Goal: Ask a question: Seek information or help from site administrators or community

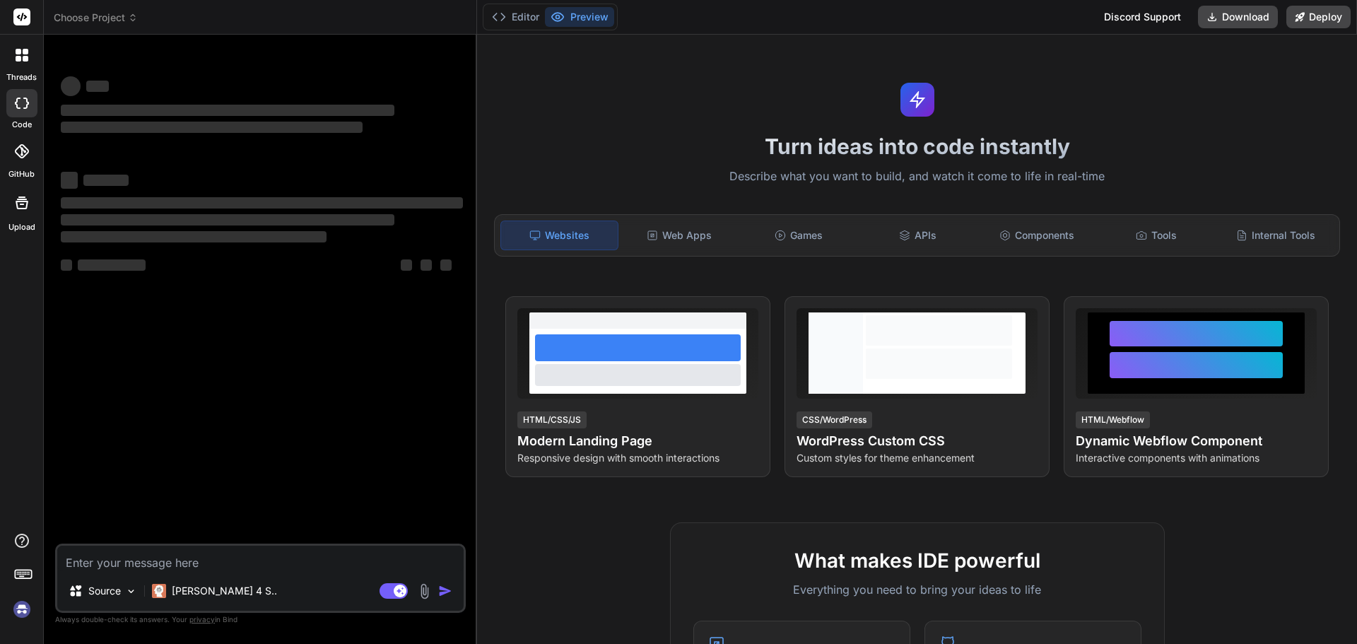
type textarea "x"
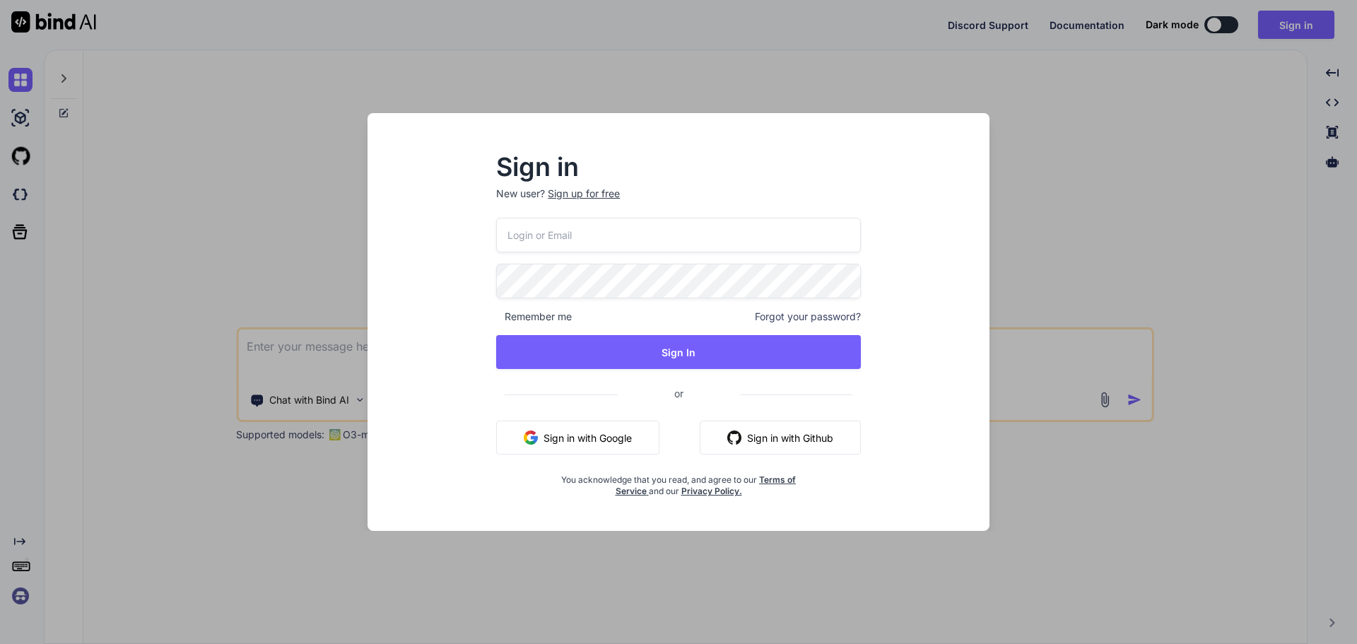
click at [525, 233] on input "email" at bounding box center [678, 235] width 365 height 35
paste input "[EMAIL_ADDRESS][DOMAIN_NAME]"
type input "[EMAIL_ADDRESS][DOMAIN_NAME]"
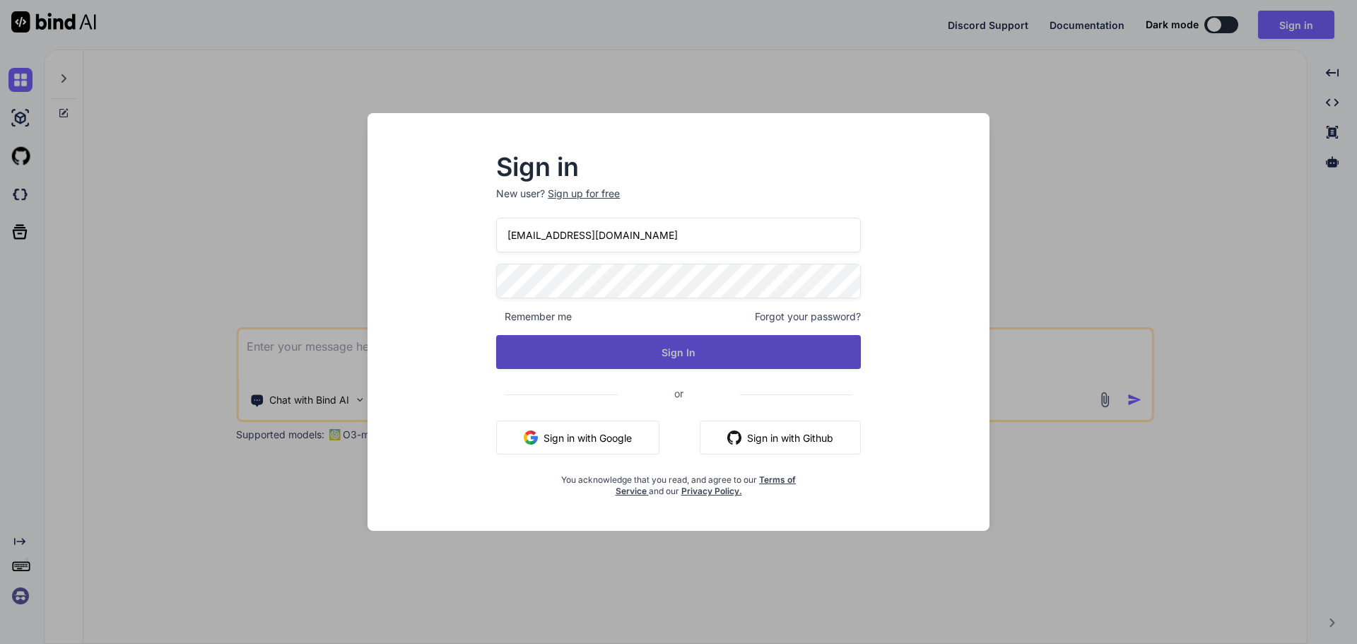
click at [588, 361] on button "Sign In" at bounding box center [678, 352] width 365 height 34
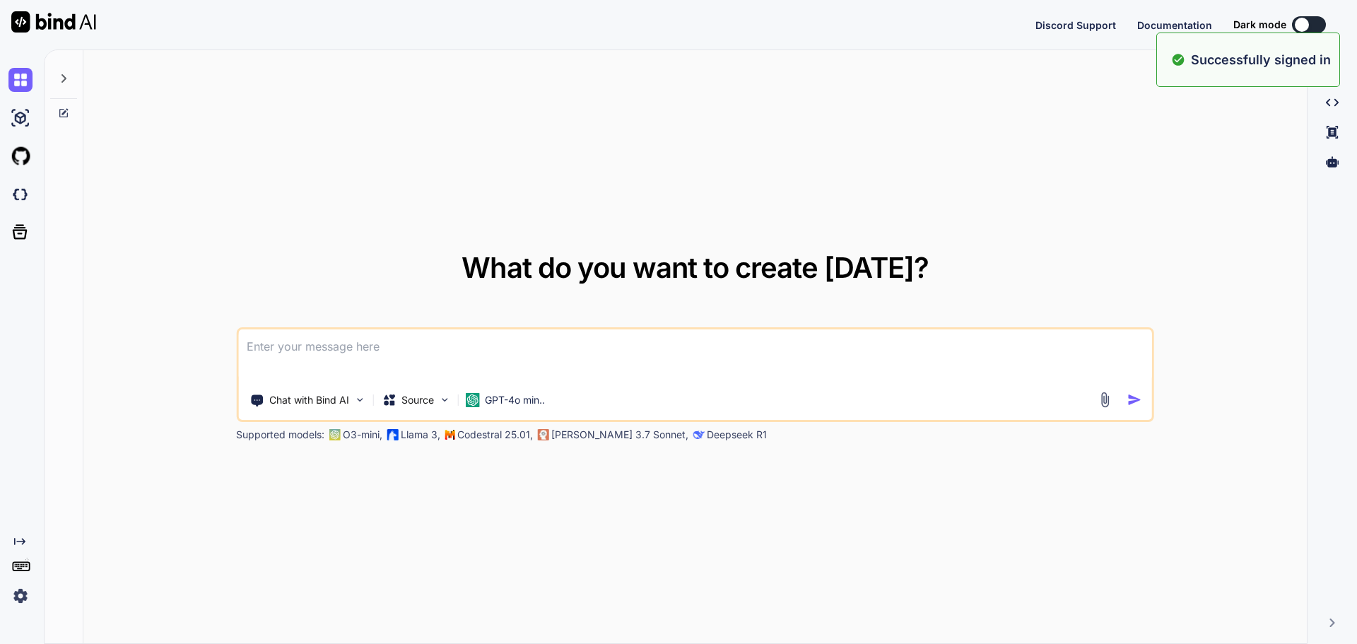
click at [373, 341] on textarea at bounding box center [695, 355] width 914 height 52
paste textarea "private async void SaveFilters() { if (string.IsNullOrWhiteSpace(DefaultFilterN…"
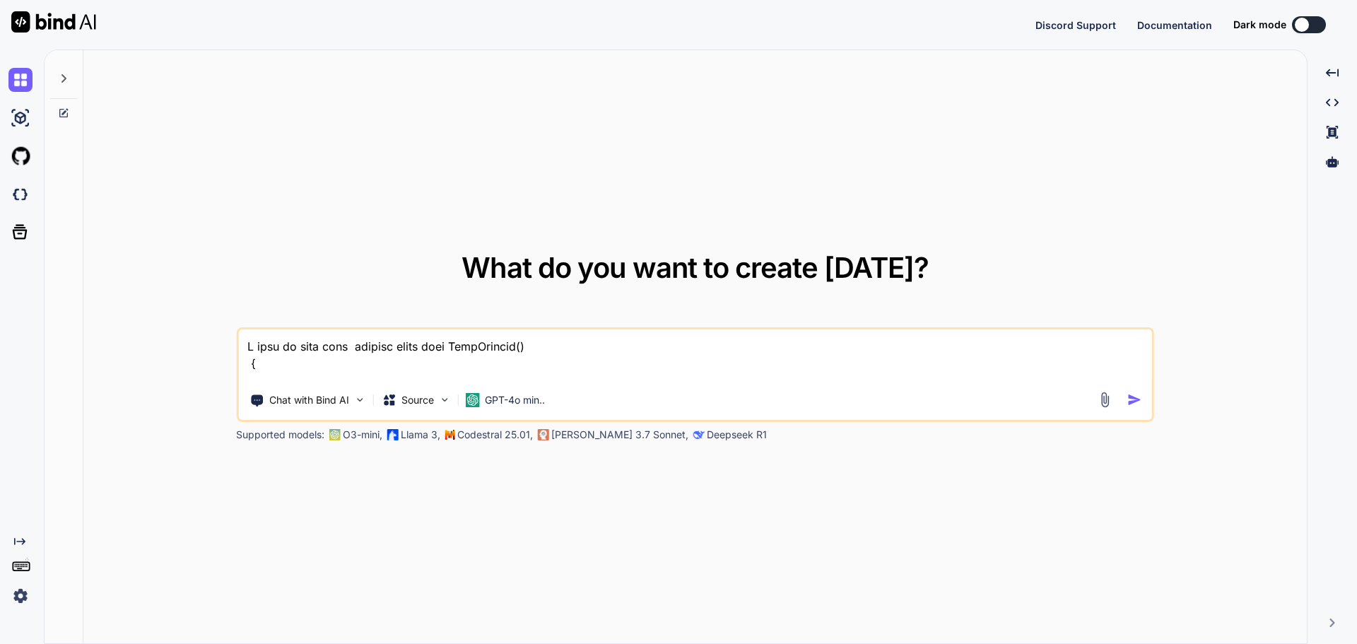
scroll to position [443, 0]
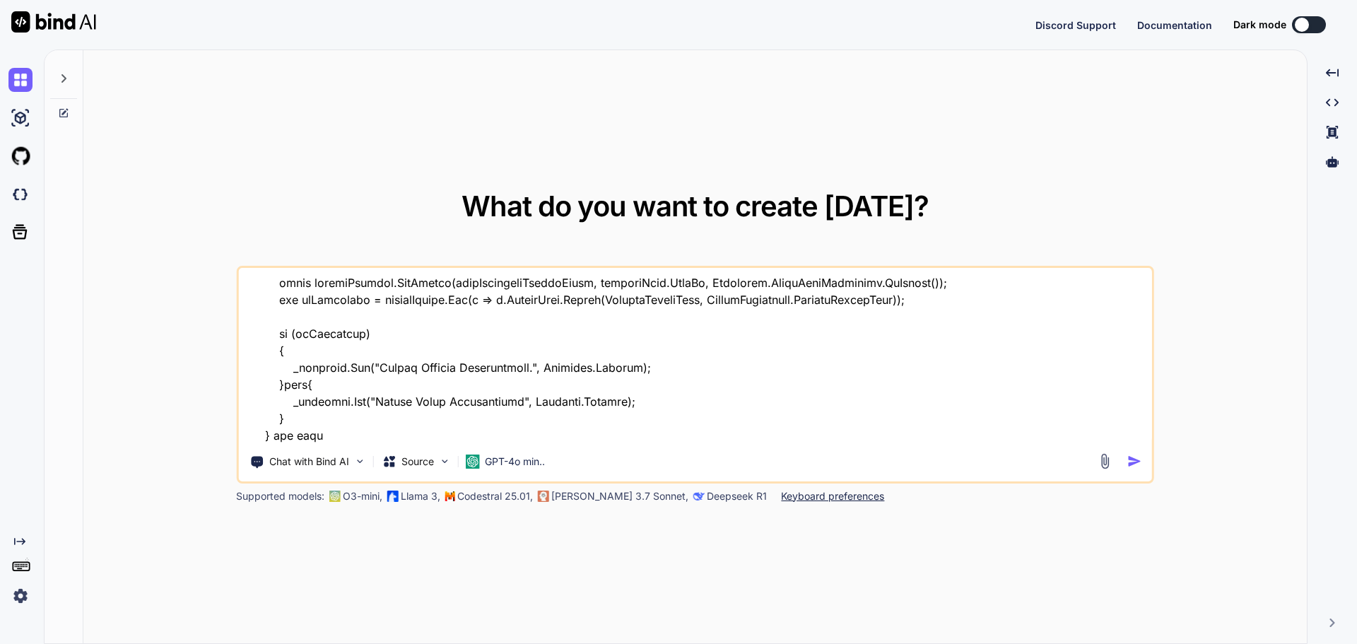
paste textarea "public async Task AddFilter(CareNavigatorFilterModel careNavigatorFilterModel, …"
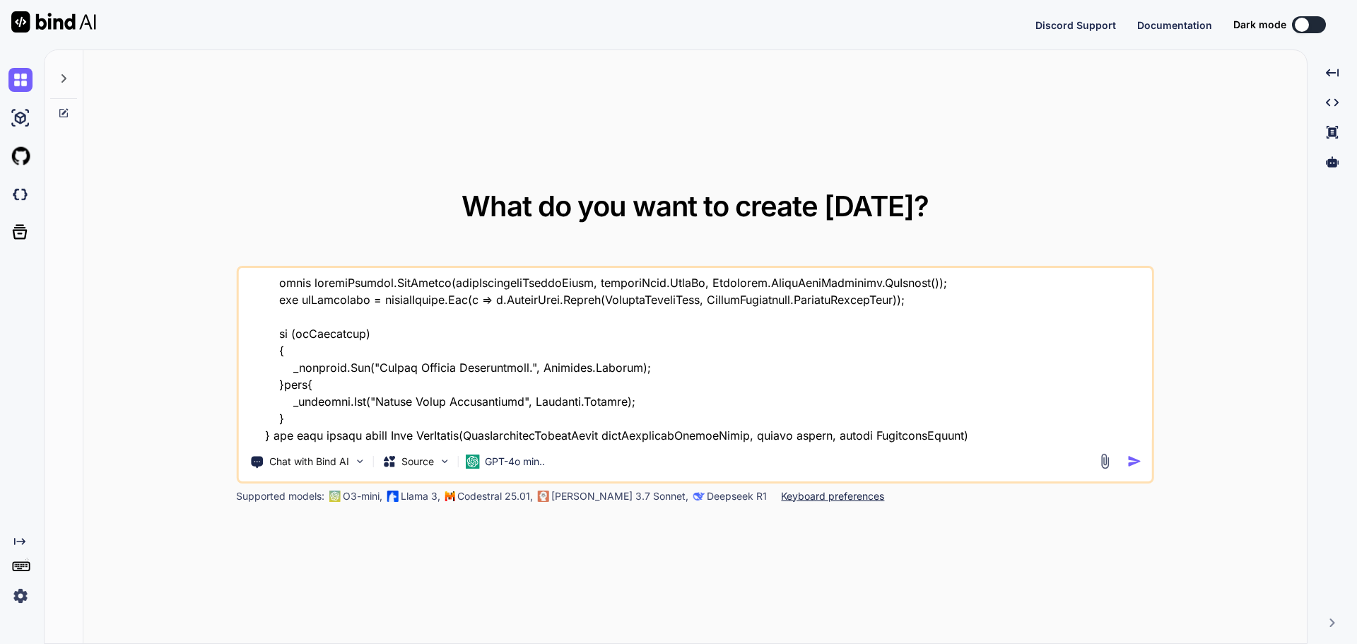
scroll to position [1478, 0]
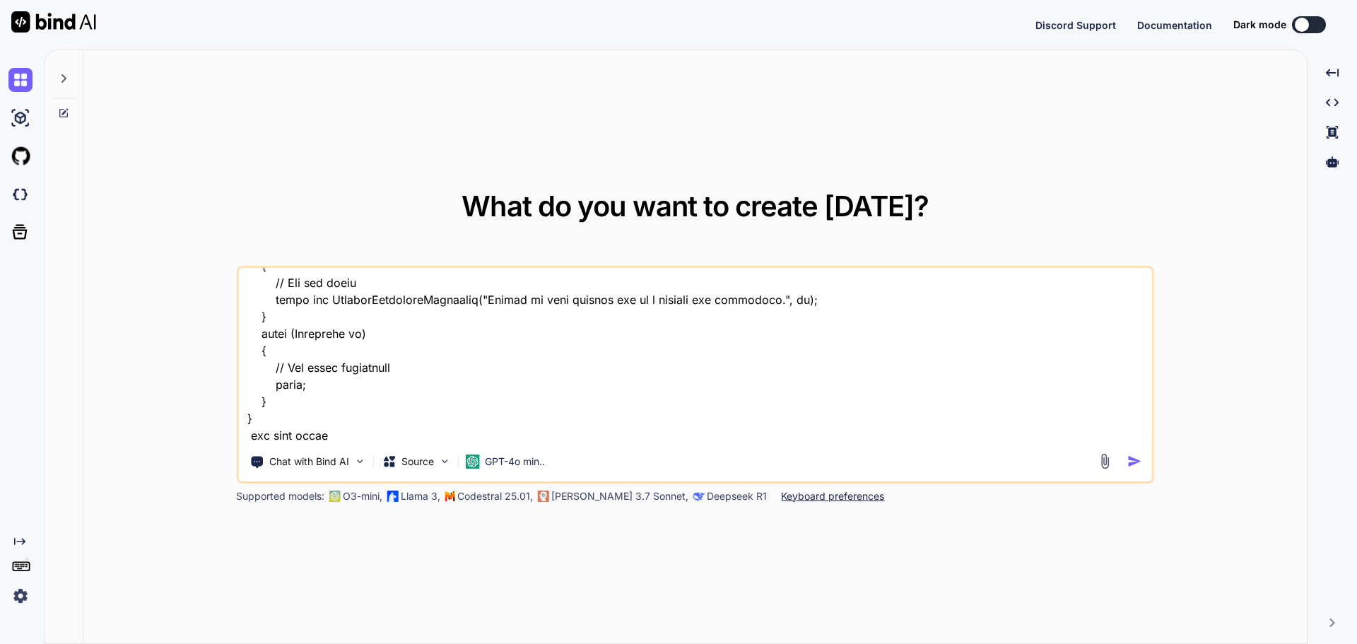
paste textarea "namespace SupportLibrary.Models.Filters; public class CareNavigatorFilterModel …"
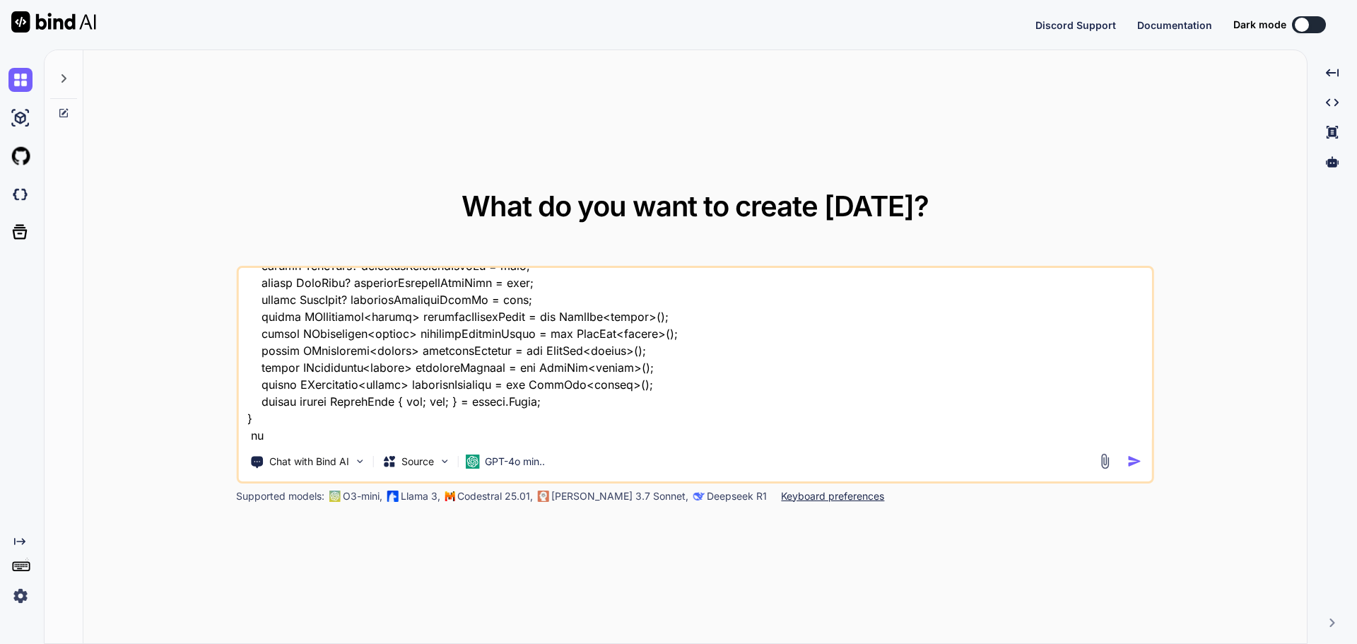
scroll to position [1903, 0]
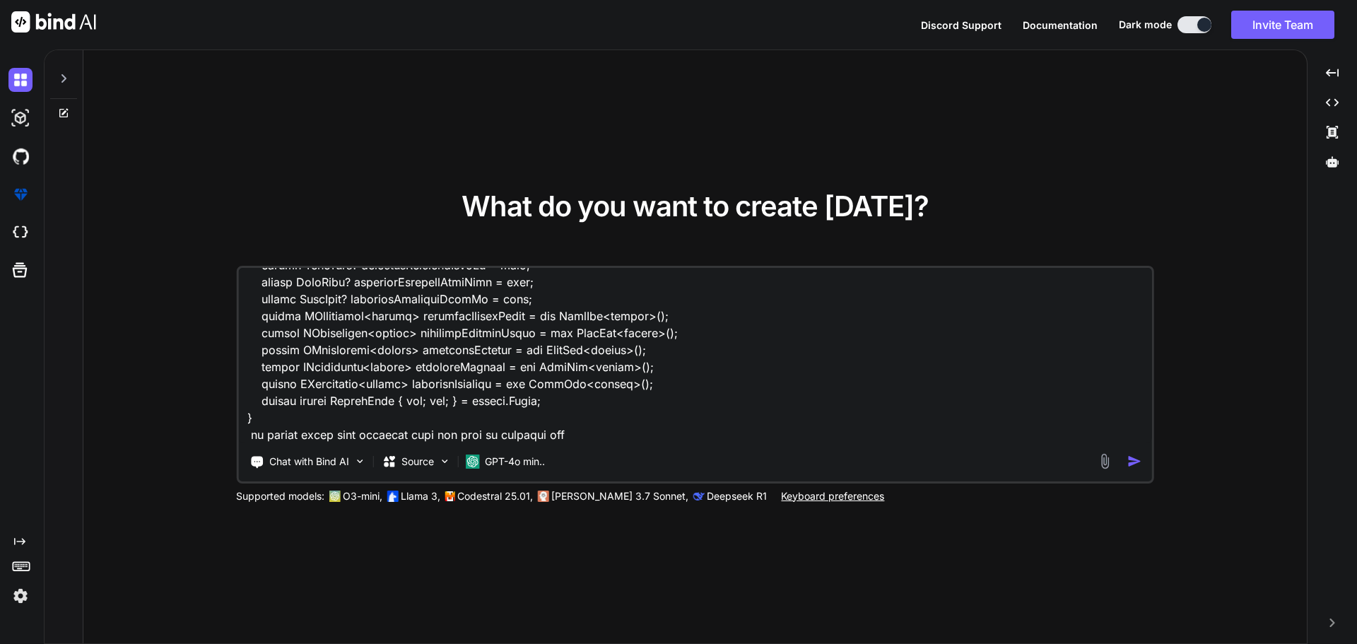
type textarea "I want to this code private async void SaveFilters() { if (string.IsNullOrWhite…"
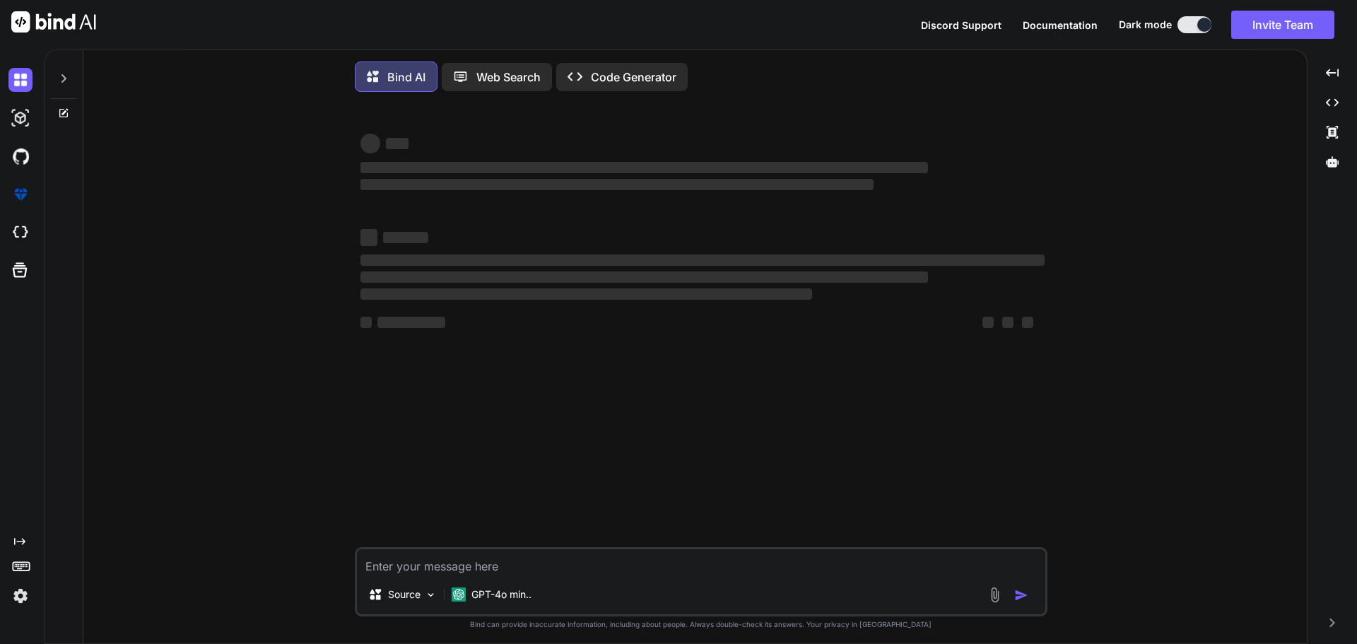
click at [1140, 461] on div "‌ ‌ ‌ ‌ ‌ ‌ ‌ ‌ ‌ ‌ ‌ ‌ ‌ ‌ Source GPT-4o min.. Created with Bind Always check …" at bounding box center [701, 375] width 1213 height 544
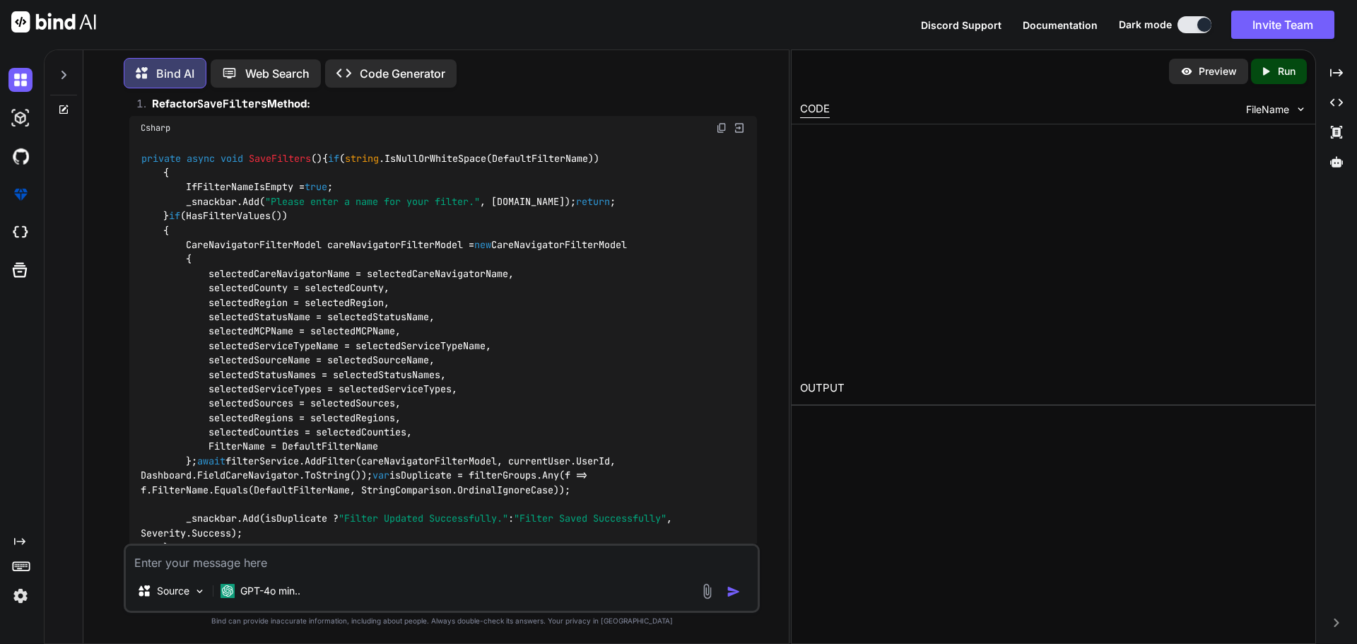
scroll to position [718, 0]
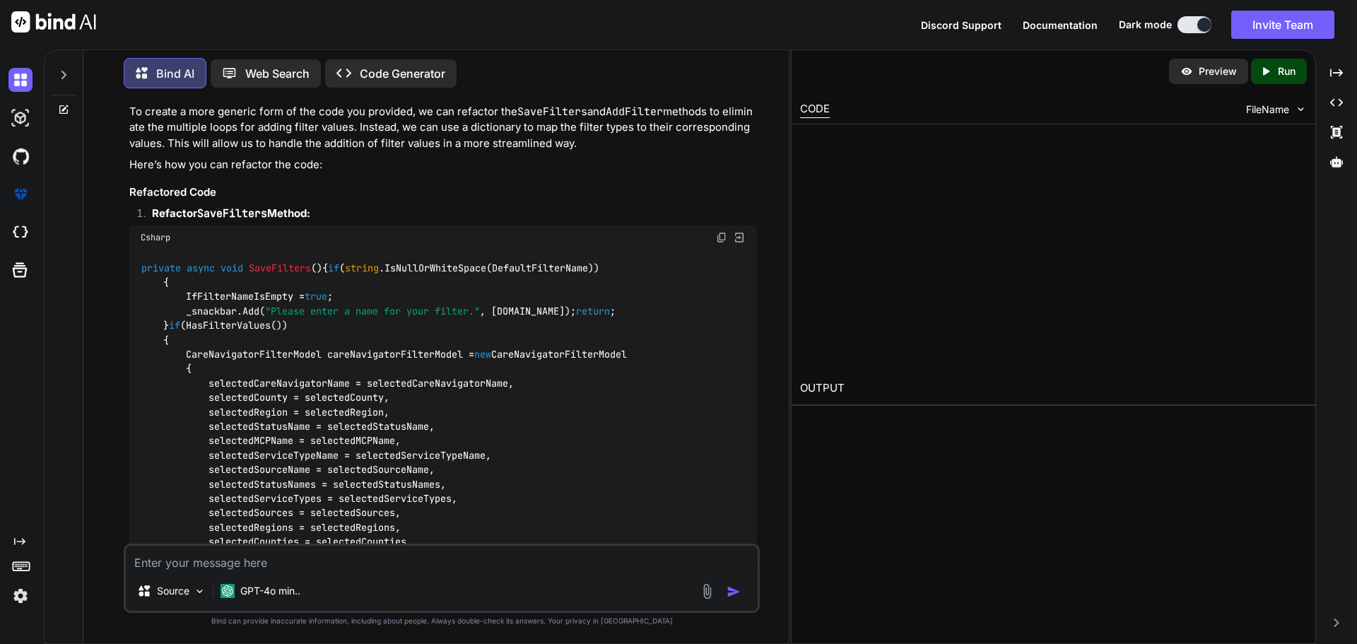
click at [716, 232] on img at bounding box center [721, 237] width 11 height 11
click at [720, 232] on img at bounding box center [721, 237] width 11 height 11
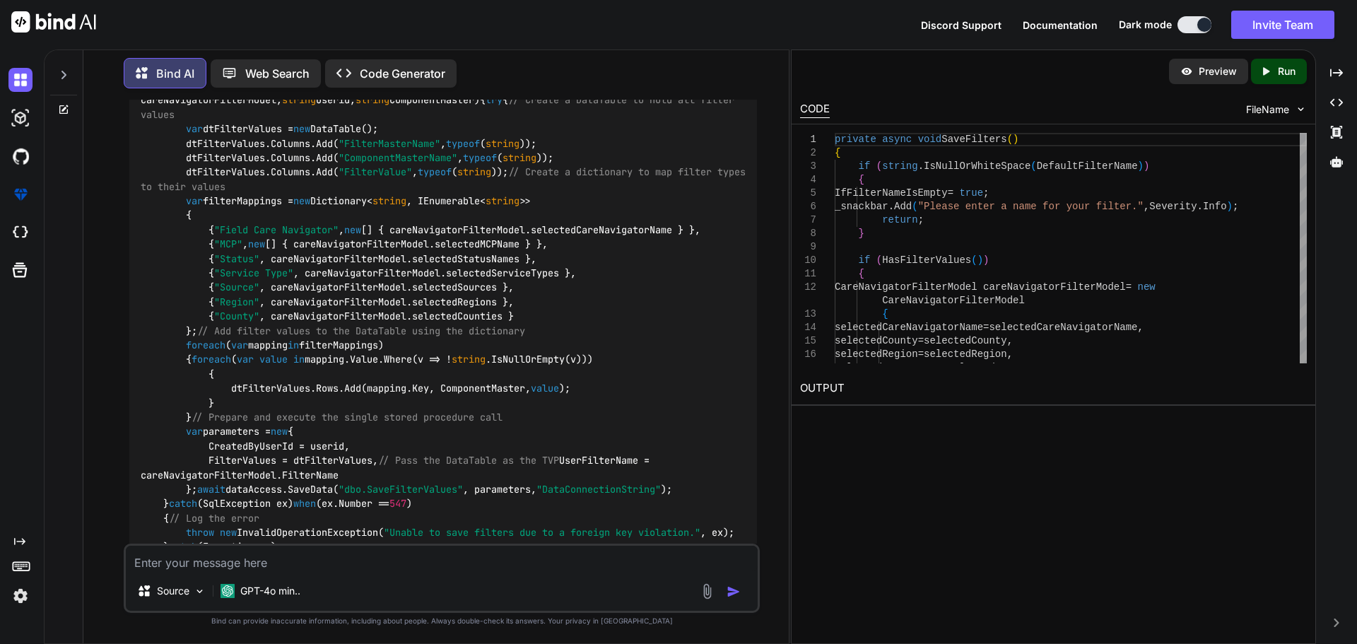
scroll to position [1291, 0]
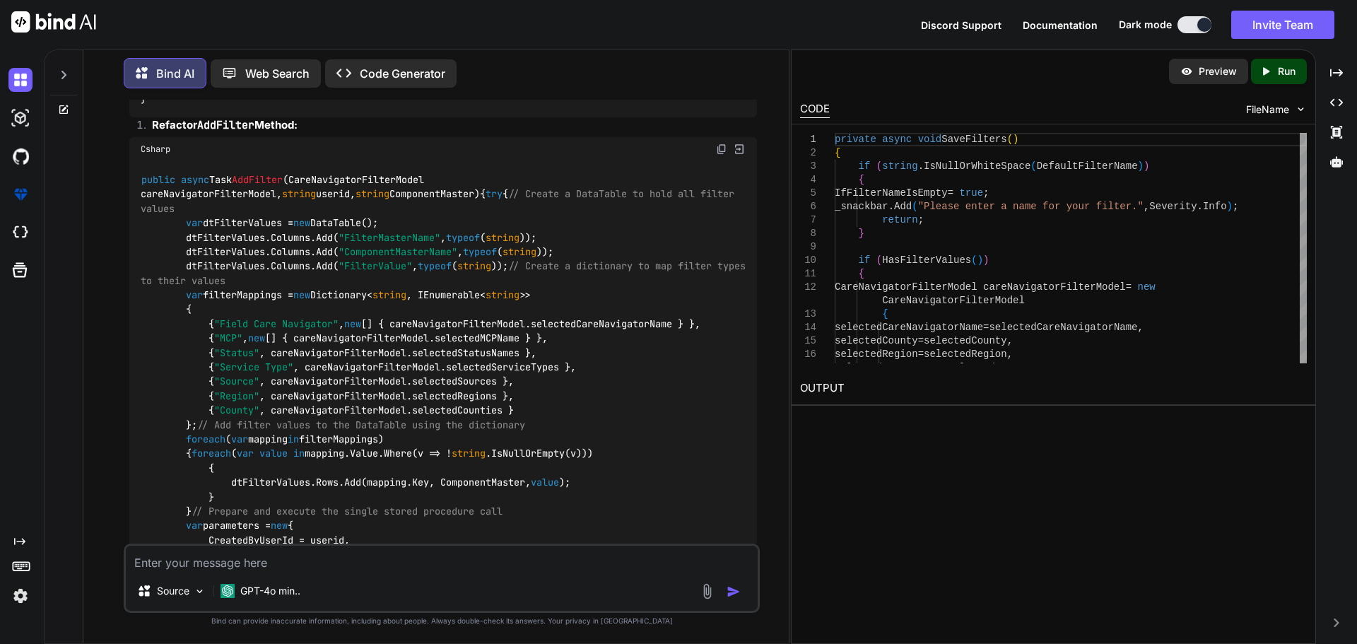
click at [719, 155] on img at bounding box center [721, 149] width 11 height 11
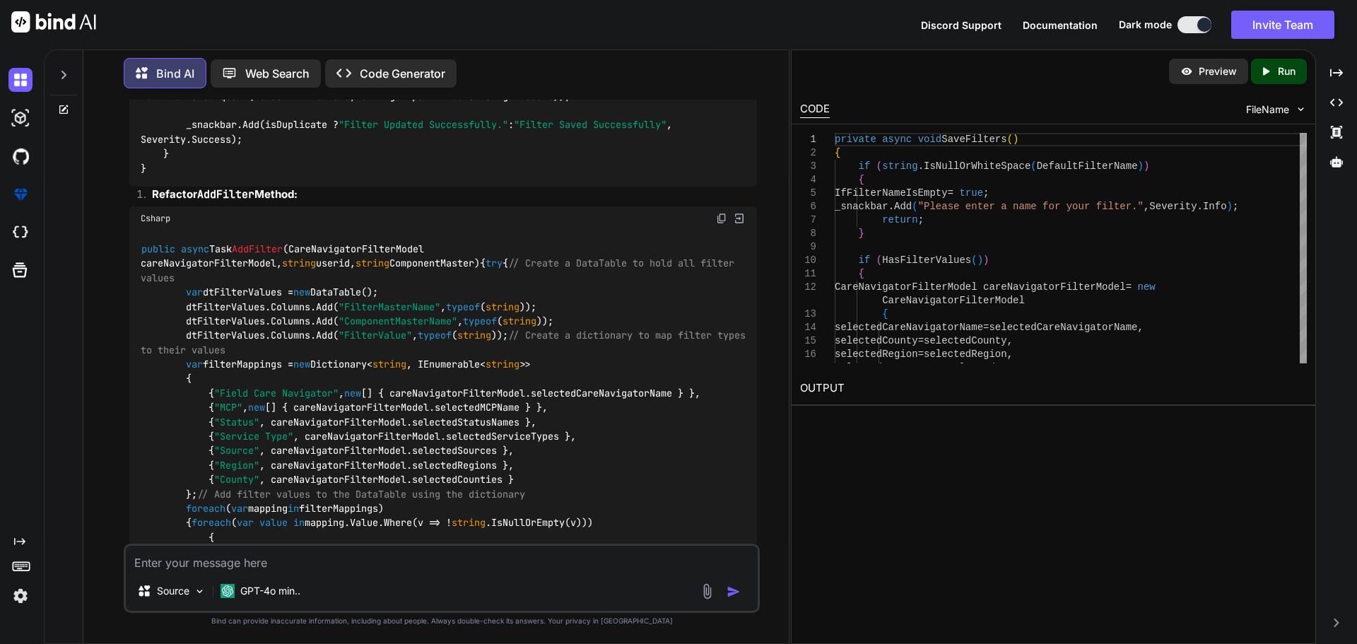
scroll to position [1220, 0]
click at [722, 226] on img at bounding box center [721, 219] width 11 height 11
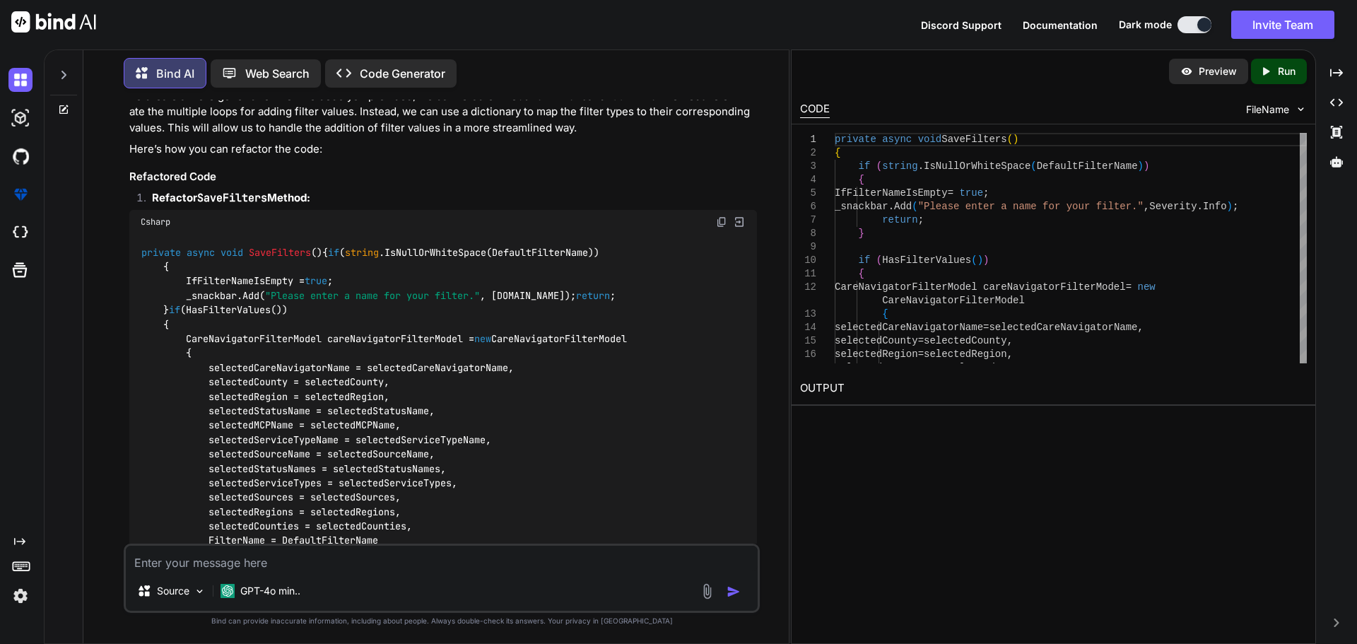
scroll to position [725, 0]
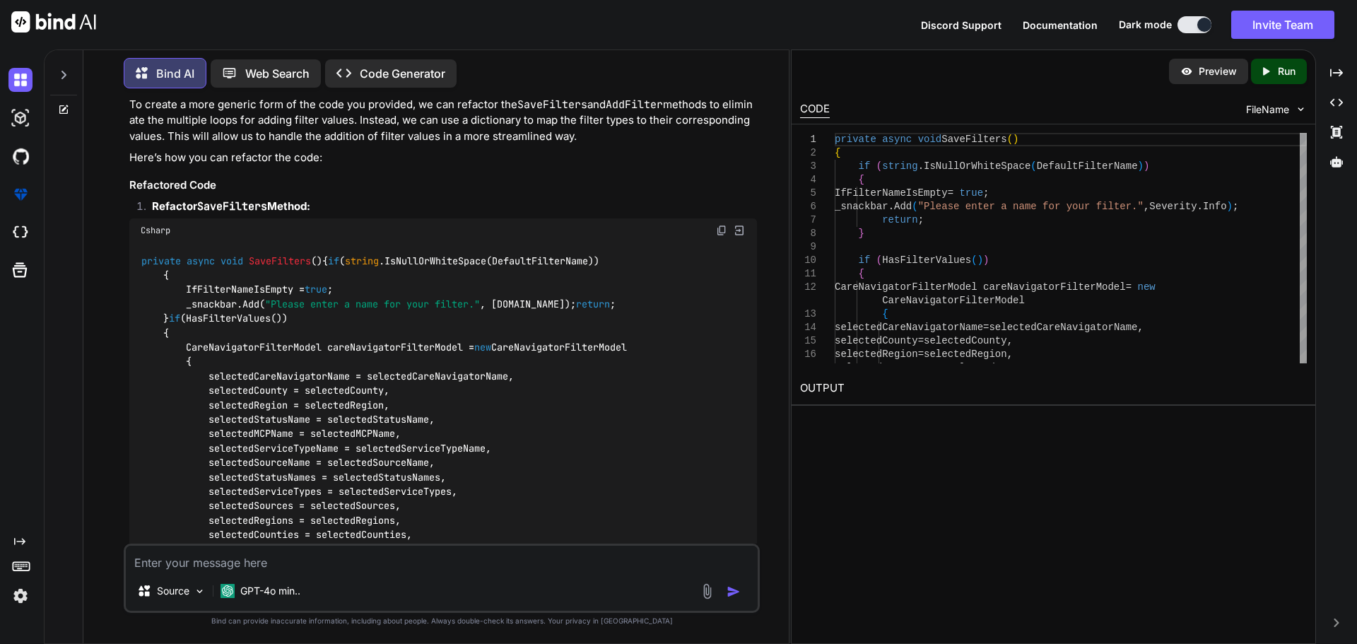
click at [722, 225] on img at bounding box center [721, 230] width 11 height 11
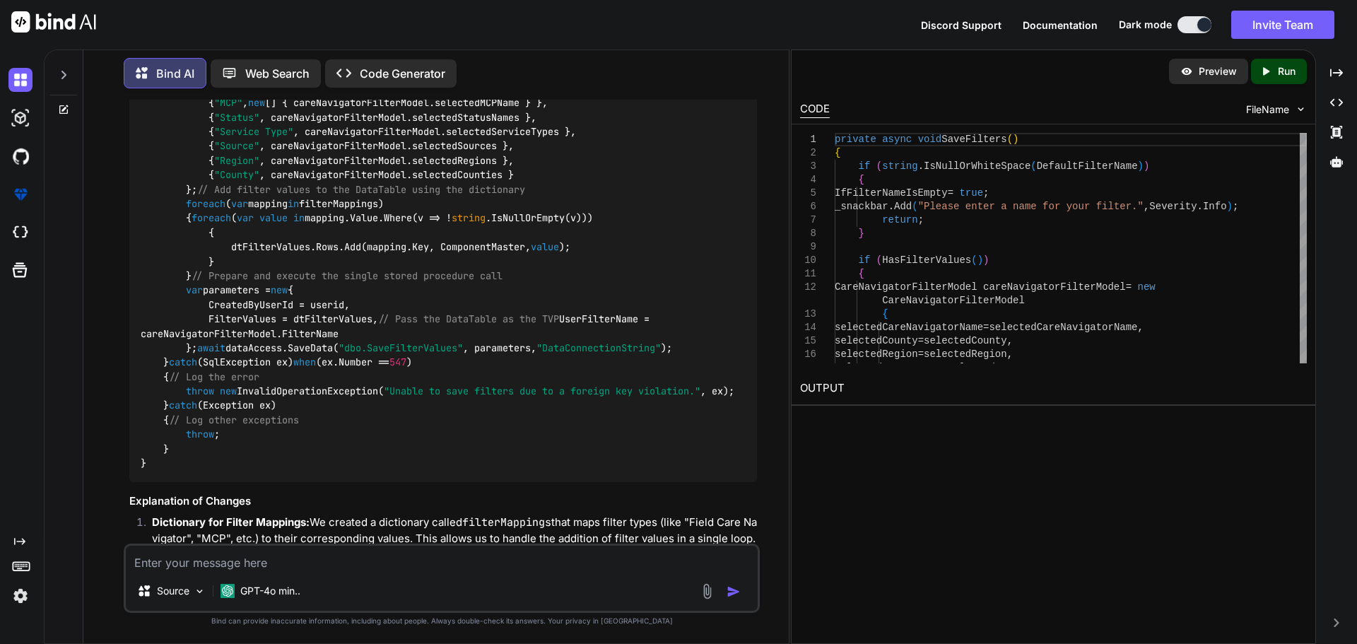
scroll to position [1362, 0]
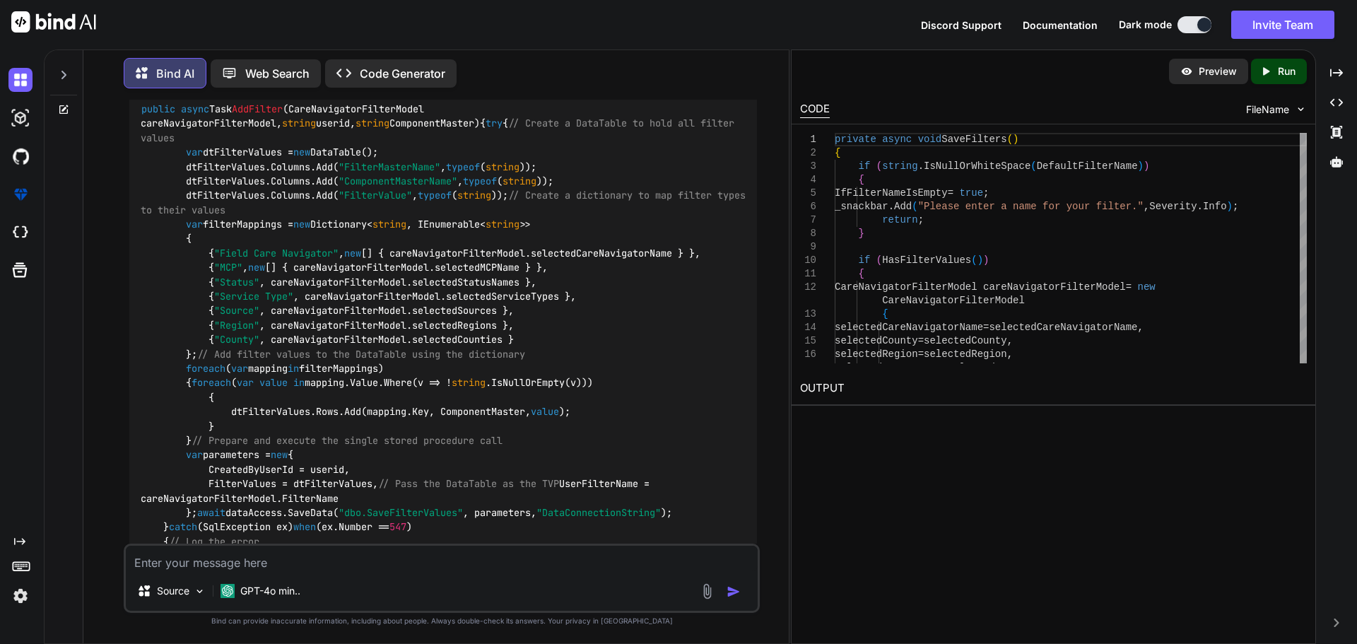
click at [720, 84] on img at bounding box center [721, 78] width 11 height 11
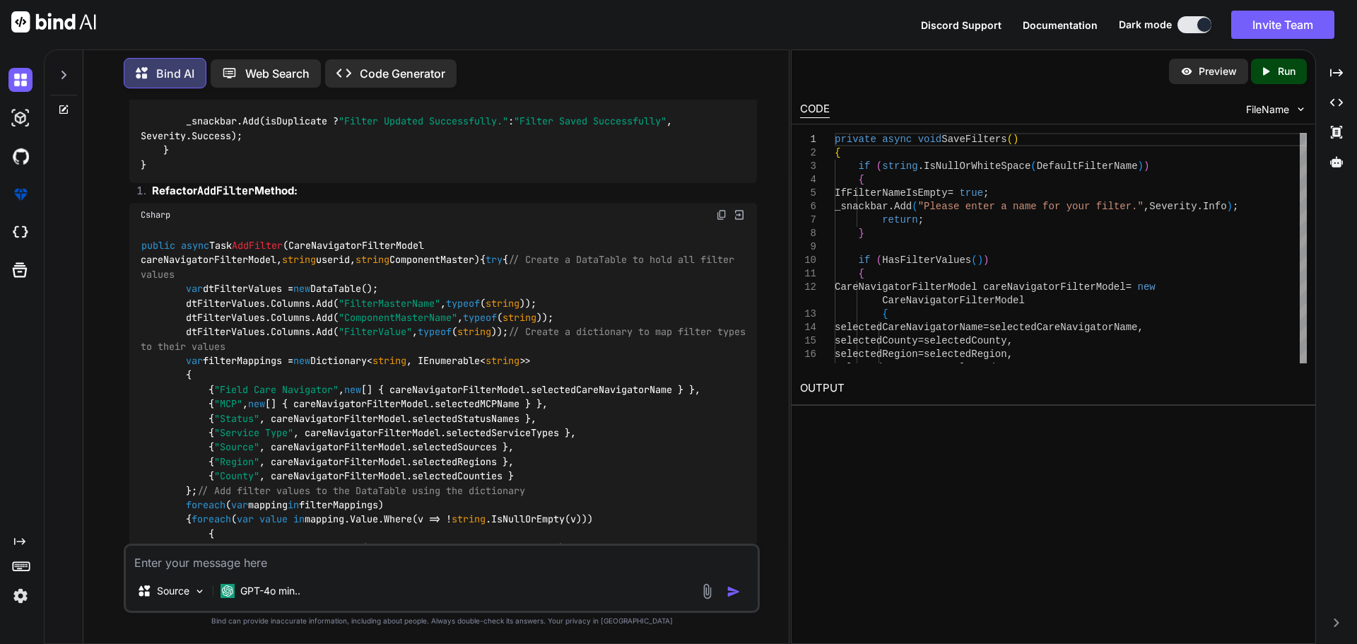
scroll to position [1220, 0]
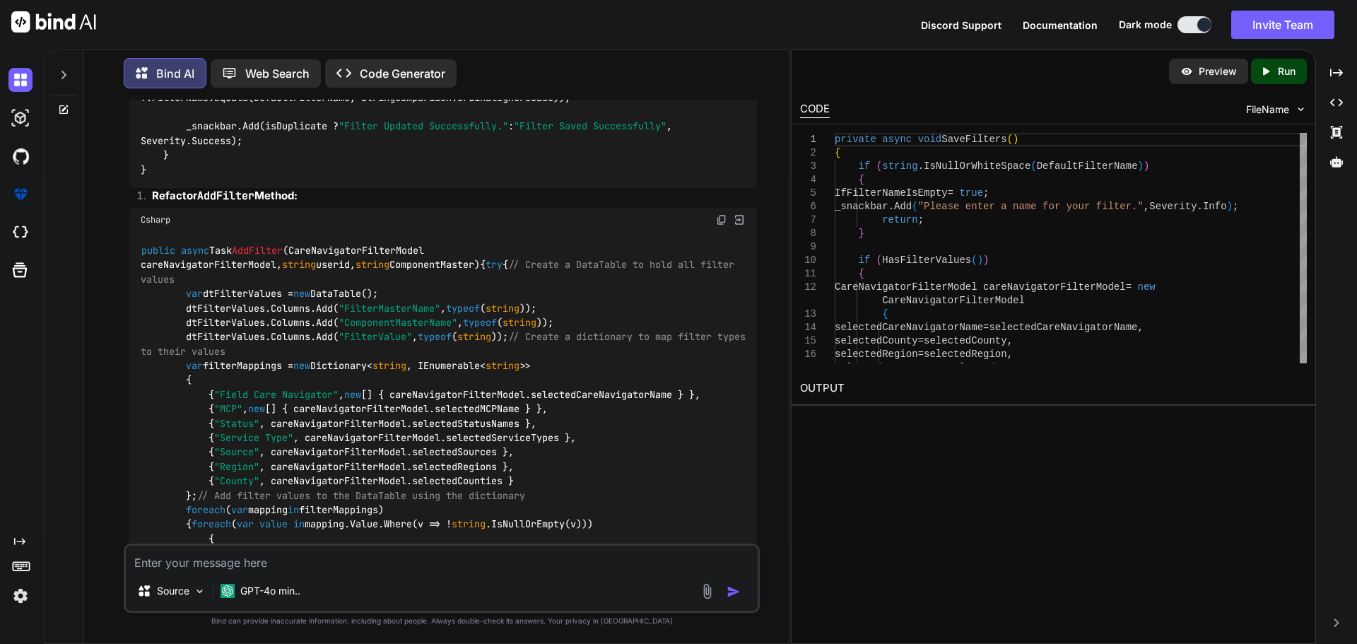
click at [723, 226] on img at bounding box center [721, 219] width 11 height 11
click at [720, 226] on img at bounding box center [721, 219] width 11 height 11
drag, startPoint x: 353, startPoint y: 563, endPoint x: 404, endPoint y: 566, distance: 50.9
click at [354, 564] on textarea at bounding box center [442, 558] width 632 height 25
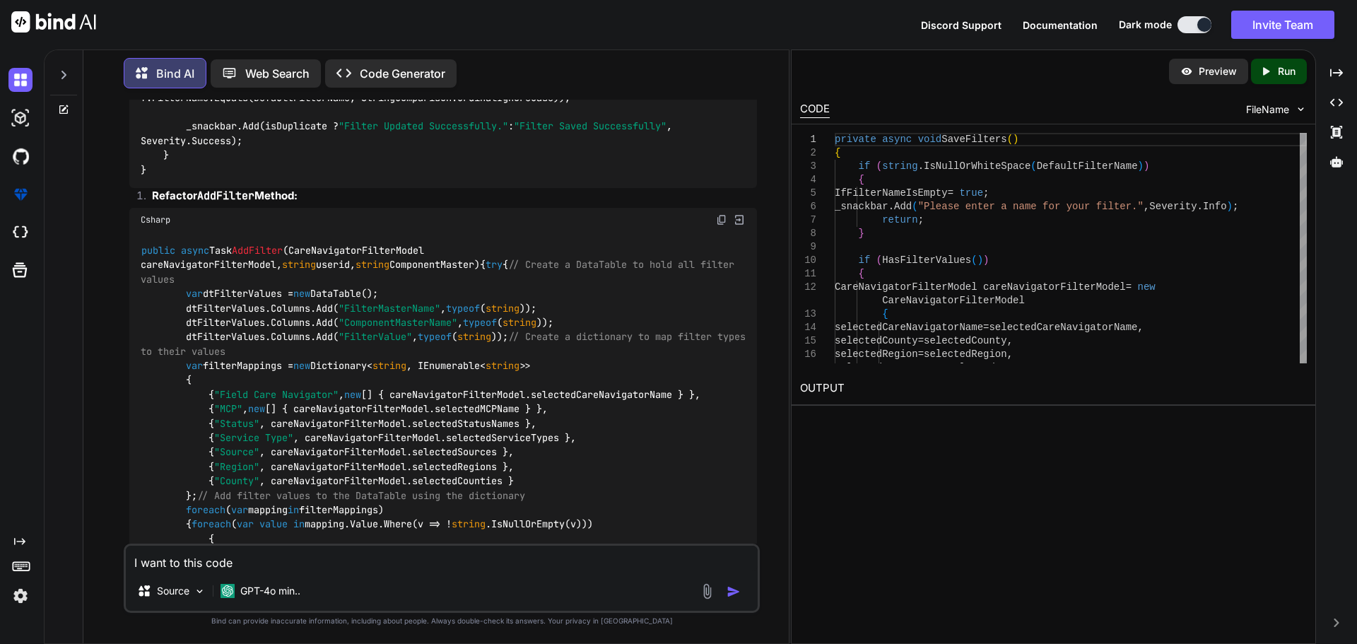
paste textarea "private async void SaveFilters() { if (string.IsNullOrWhiteSpace(DefaultFilterN…"
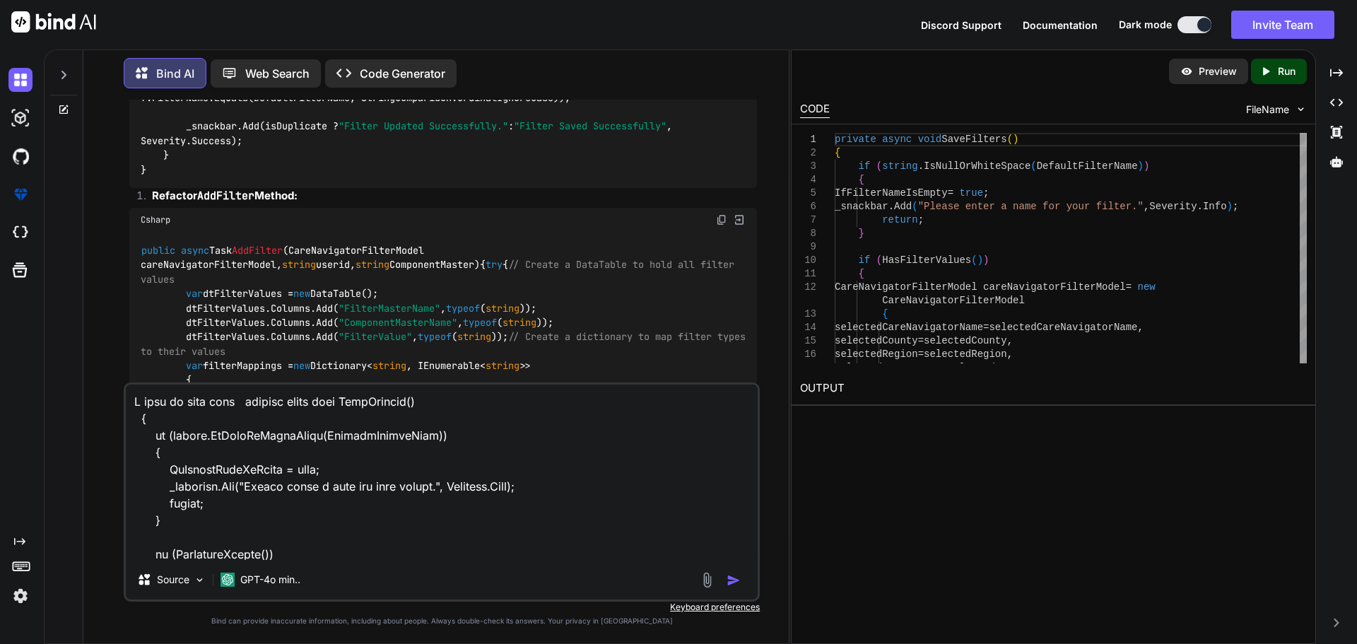
scroll to position [460, 0]
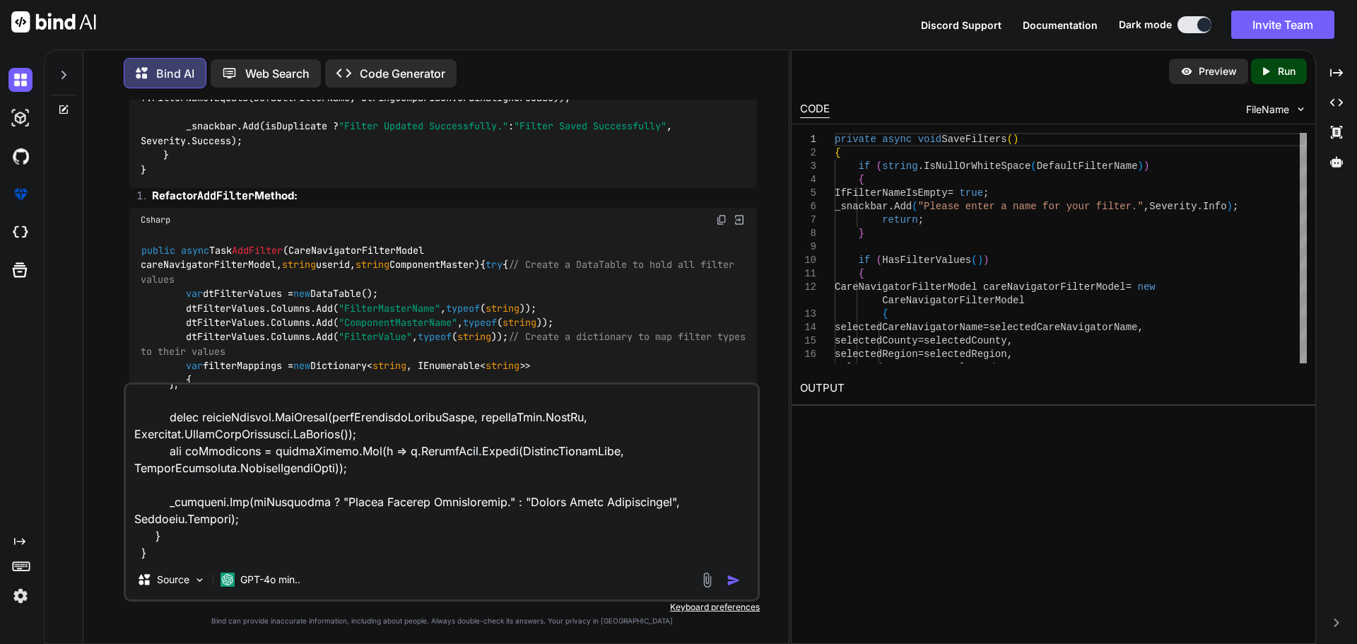
paste textarea "public async Task AddFilter(CareNavigatorFilterModel careNavigatorFilterModel, …"
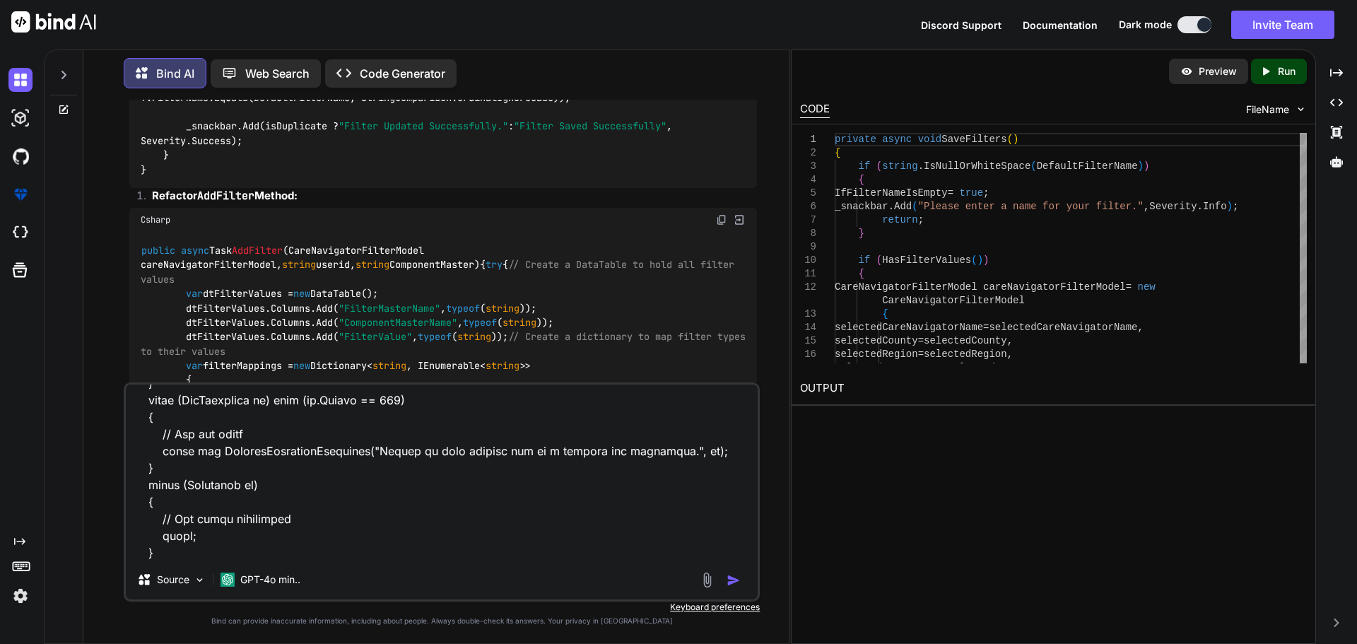
paste textarea "// Create a dictionary to map filter types to their values var filterMappings =…"
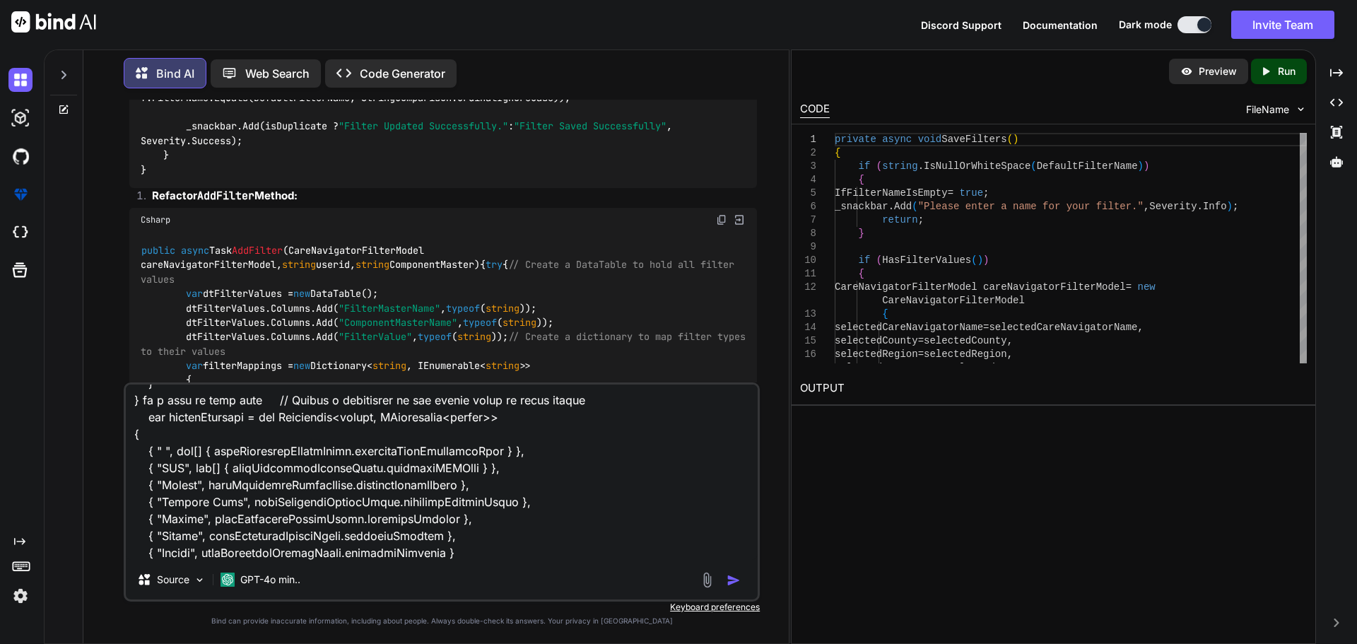
paste textarea "SaveFilters"
type textarea "I want to this code private async void SaveFilters() { if (string.IsNullOrWhite…"
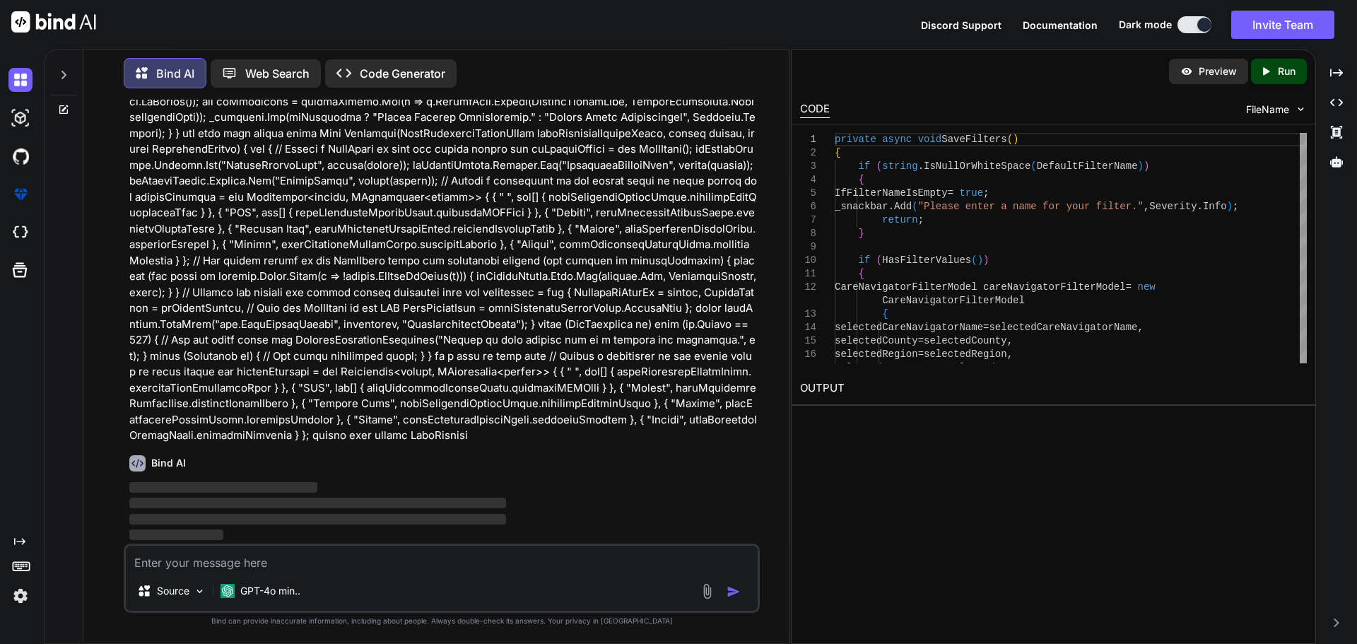
scroll to position [2593, 0]
type textarea "b"
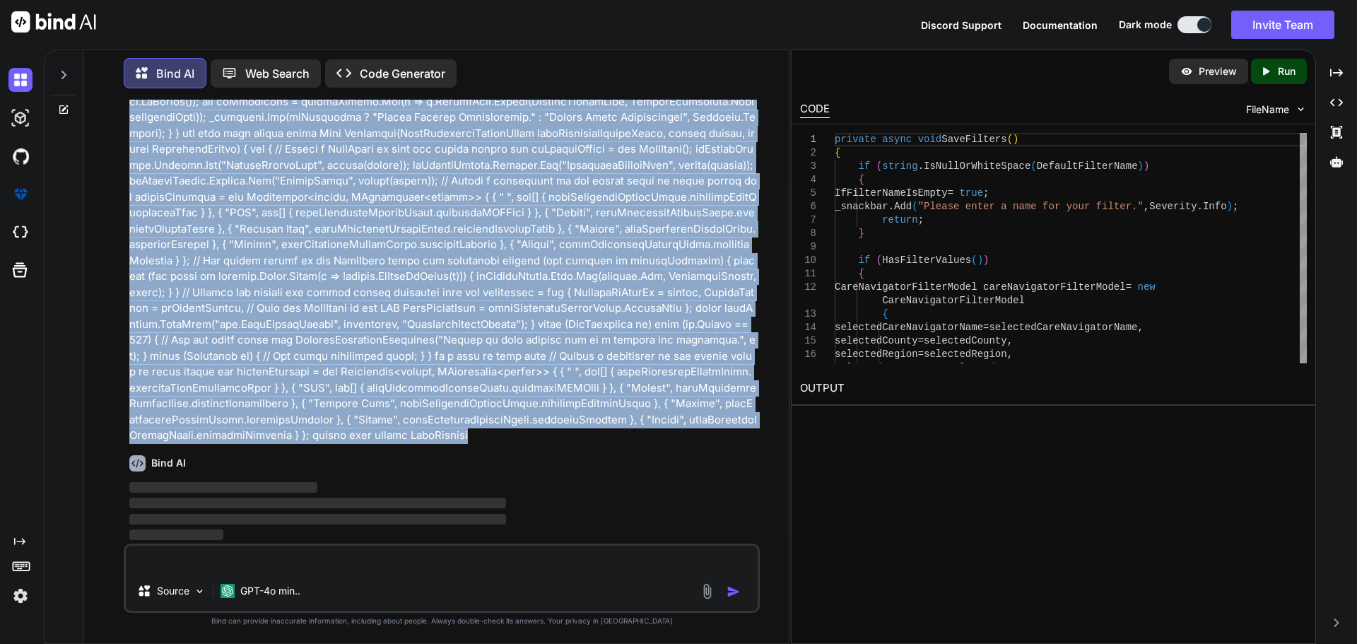
scroll to position [2239, 0]
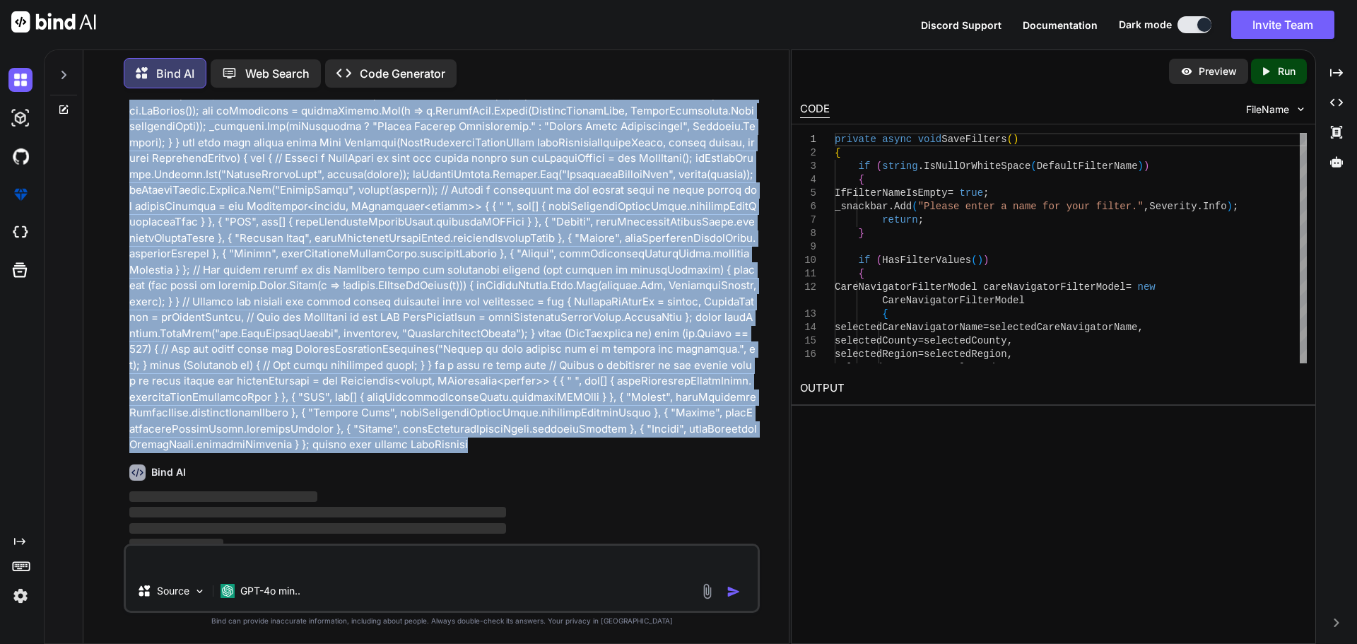
drag, startPoint x: 740, startPoint y: 437, endPoint x: 129, endPoint y: 344, distance: 618.5
click at [129, 344] on p at bounding box center [443, 214] width 628 height 477
copy p "I want to this code private async void SaveFilters() { if (string.IsNullOrWhite…"
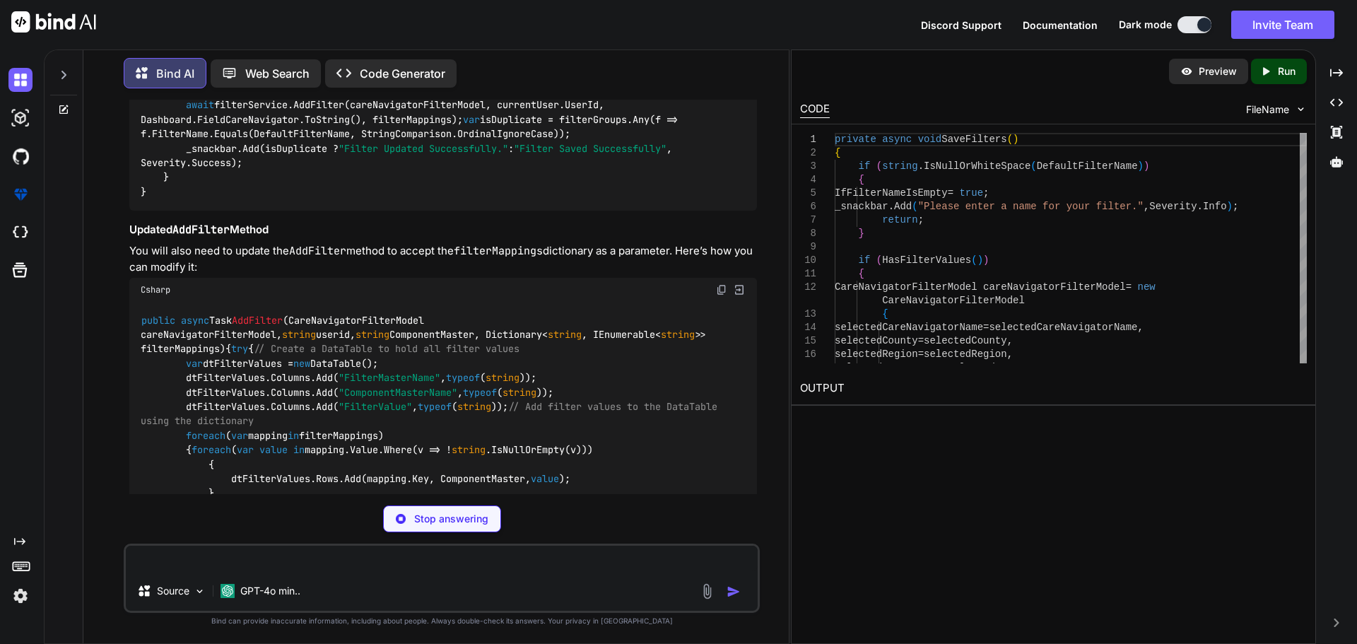
scroll to position [2946, 0]
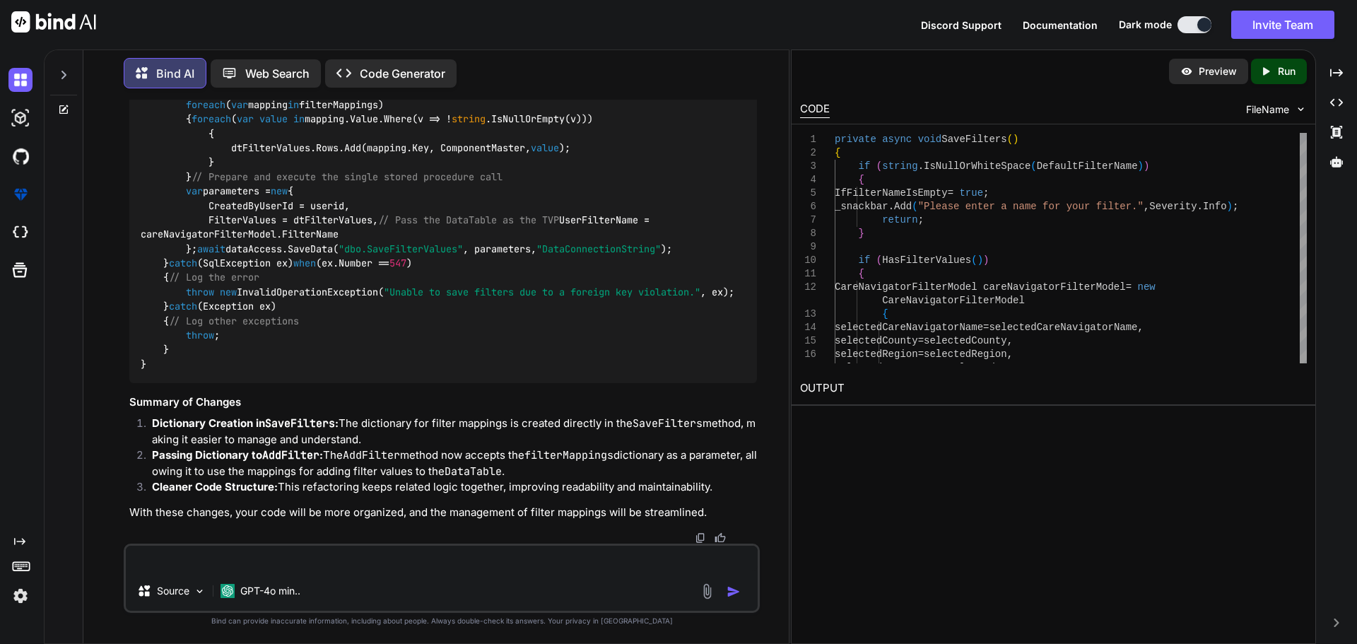
scroll to position [3795, 0]
click at [221, 549] on textarea at bounding box center [442, 558] width 632 height 25
paste textarea "private async void SaveFilters() { if (string.IsNullOrWhiteSpace(DefaultFilterN…"
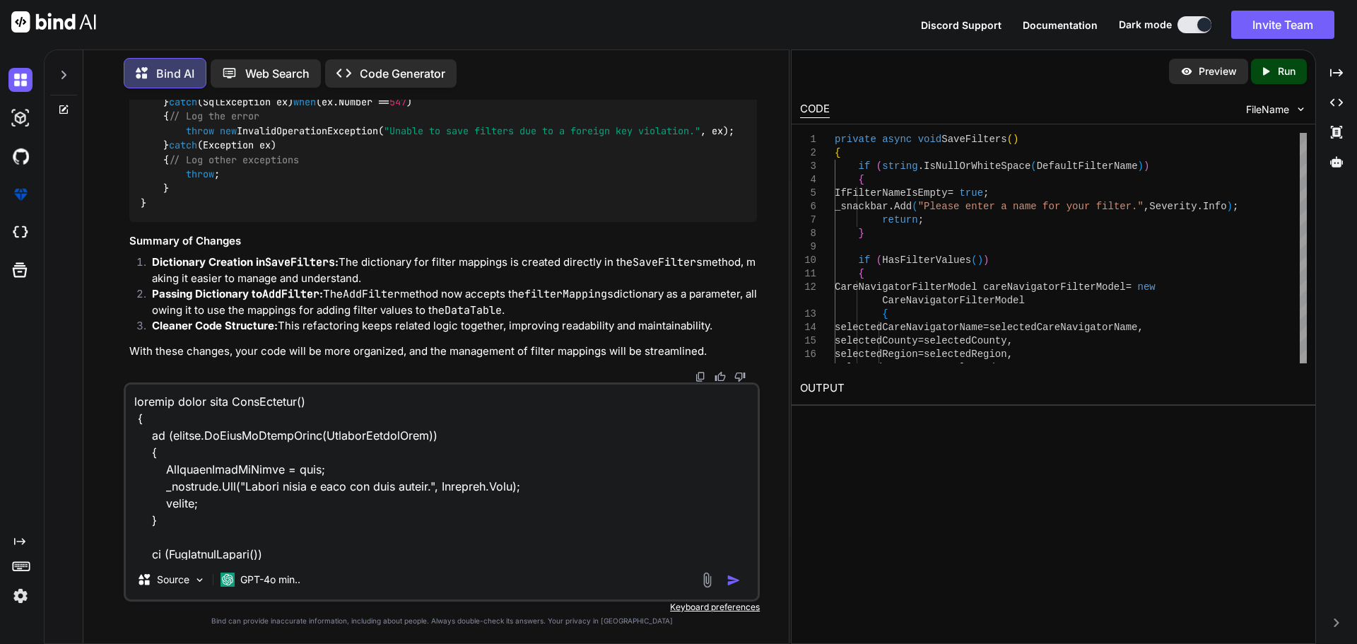
scroll to position [663, 0]
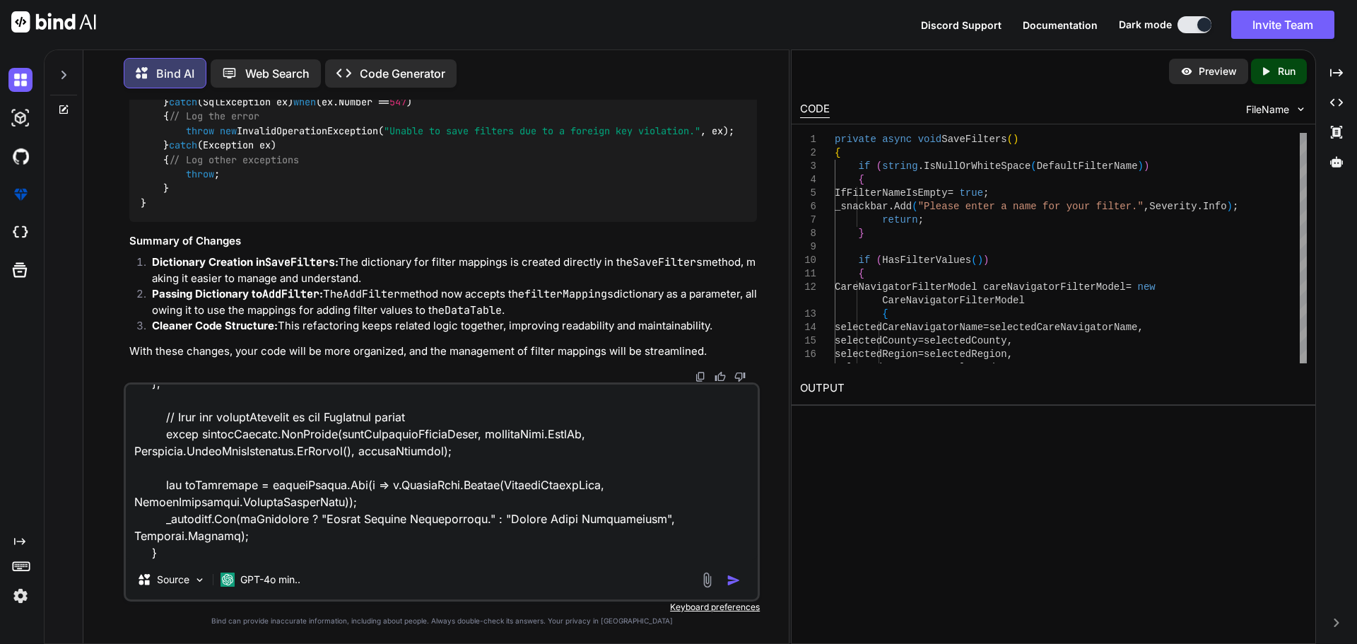
type textarea "private async void SaveFilters() { if (string.IsNullOrWhiteSpace(DefaultFilterN…"
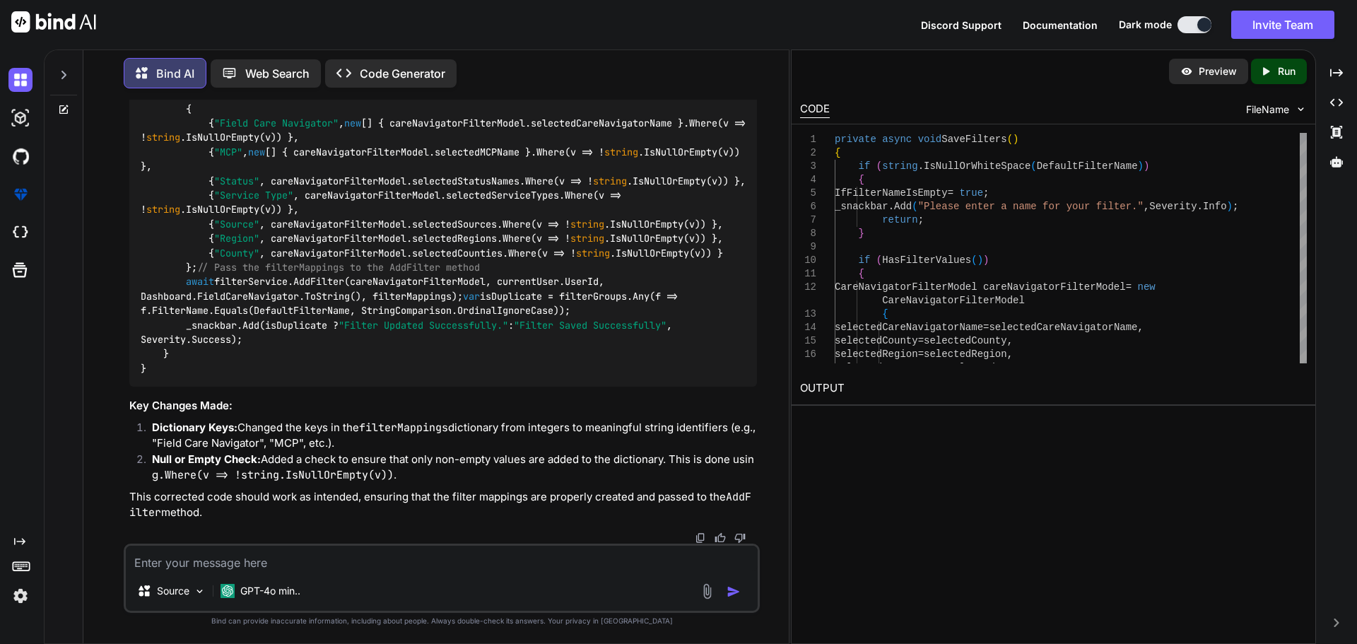
scroll to position [5288, 0]
click at [244, 547] on textarea at bounding box center [442, 558] width 632 height 25
click at [247, 553] on textarea at bounding box center [442, 558] width 632 height 25
paste textarea "private async void SaveFilters() { if (string.IsNullOrWhiteSpace(DefaultFilterN…"
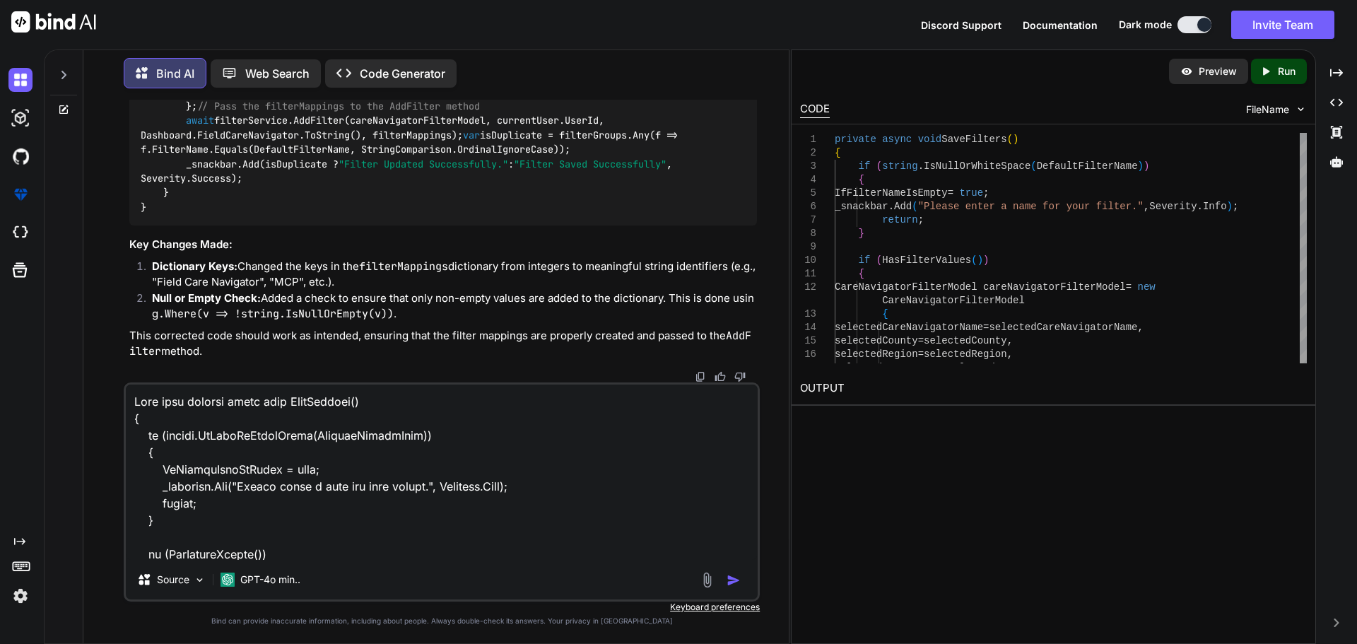
scroll to position [663, 0]
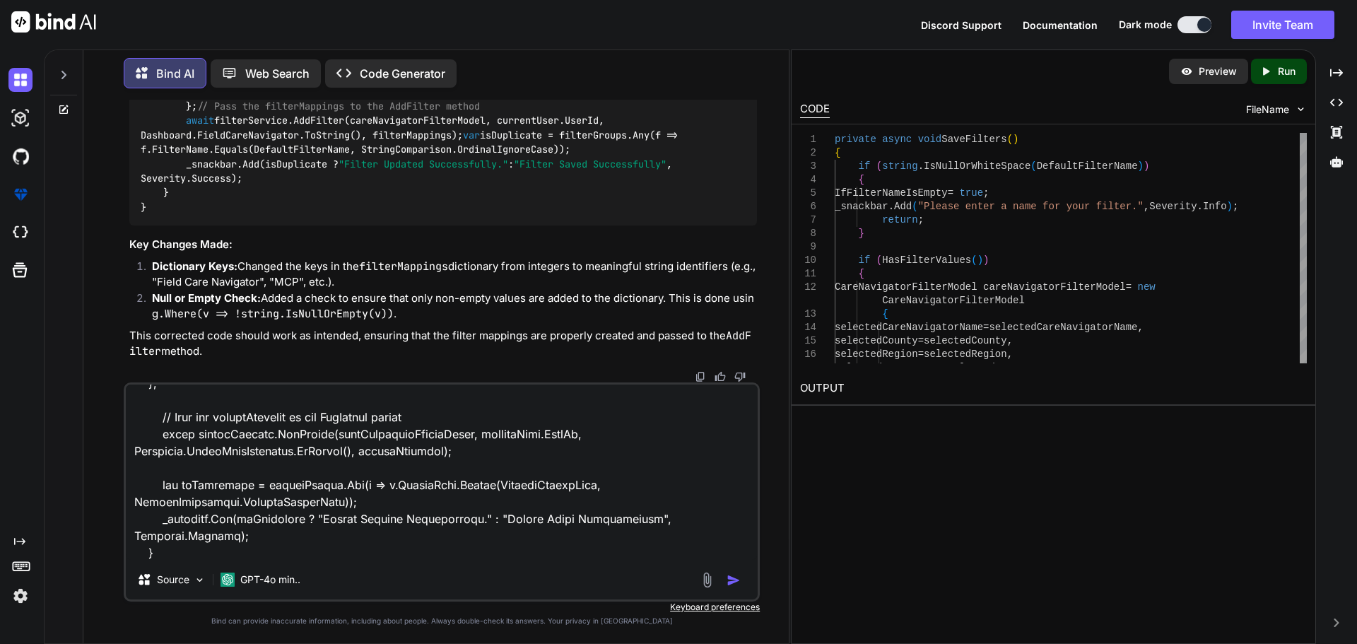
paste textarea "public async Task AddFilter(CareNavigatorFilterModel careNavigatorFilterModel, …"
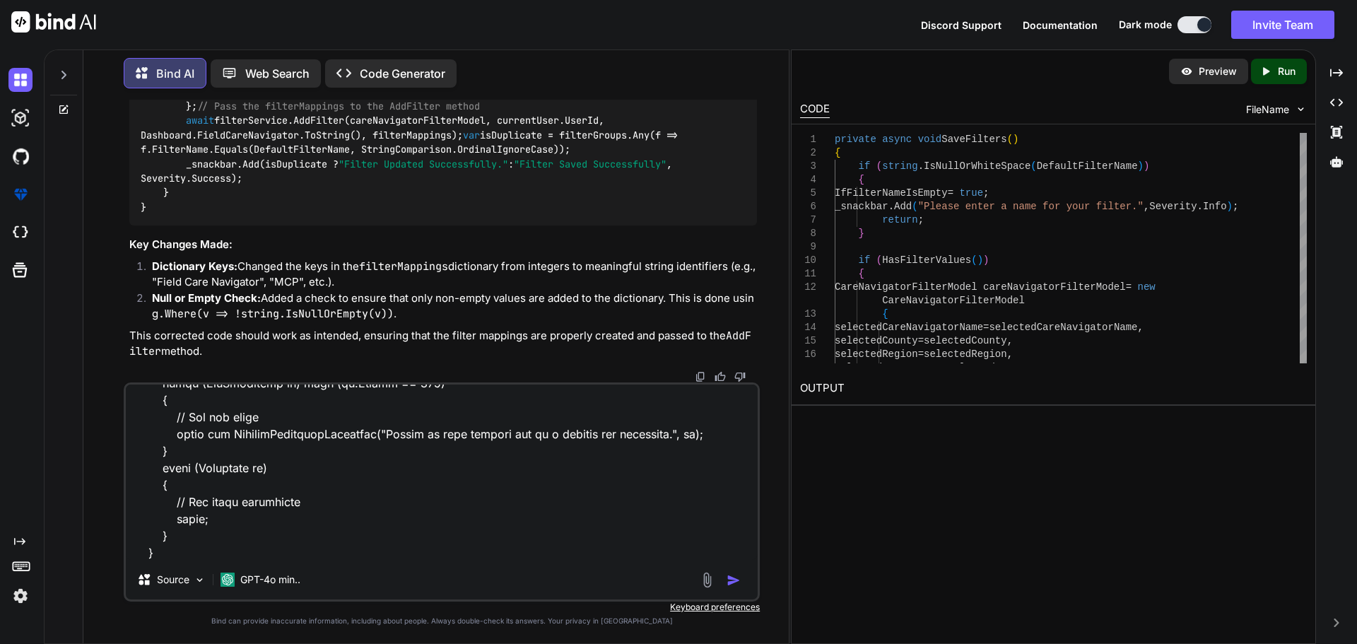
paste textarea "USE [MasterCare-HLTR-Dev] GO /****** Object: StoredProcedure [dbo].[SaveFilterV…"
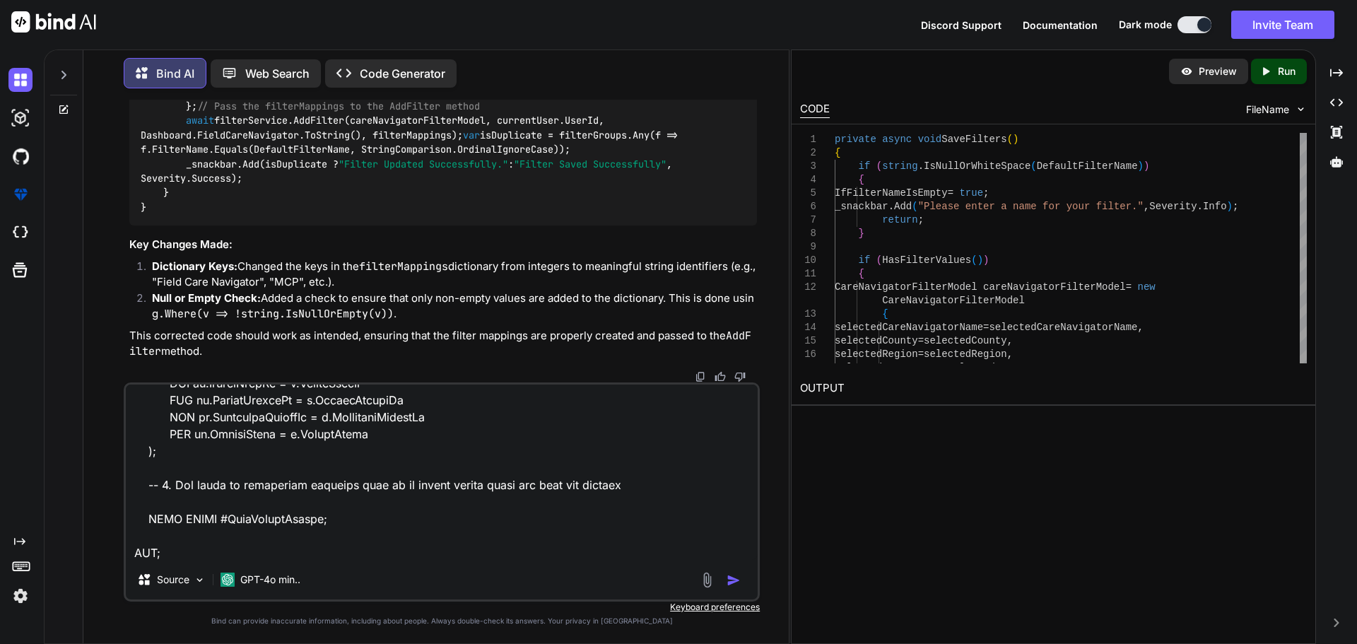
paste textarea "MasterFilterName"
paste textarea "FilterValues"
type textarea "This code private async void SaveFilters() { if (string.IsNullOrWhiteSpace(Defa…"
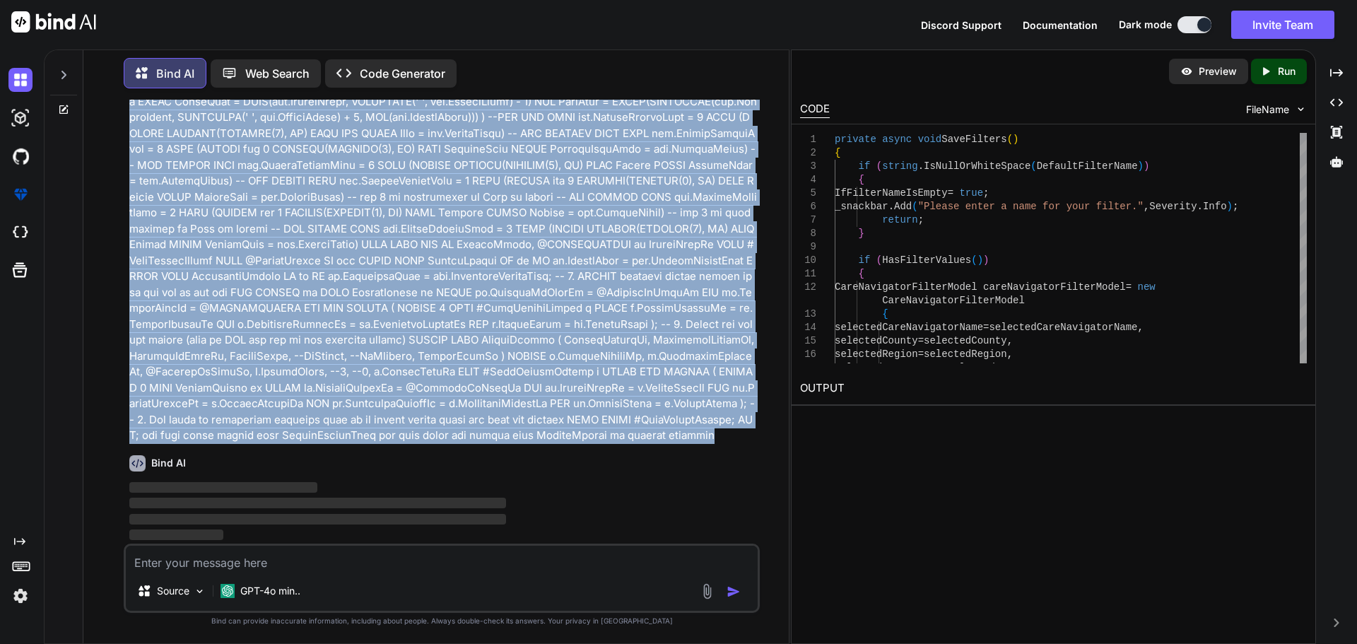
scroll to position [6007, 0]
drag, startPoint x: 561, startPoint y: 438, endPoint x: 131, endPoint y: 216, distance: 483.8
copy p "This code private async void SaveFilters() { if (string.IsNullOrWhiteSpace(Defa…"
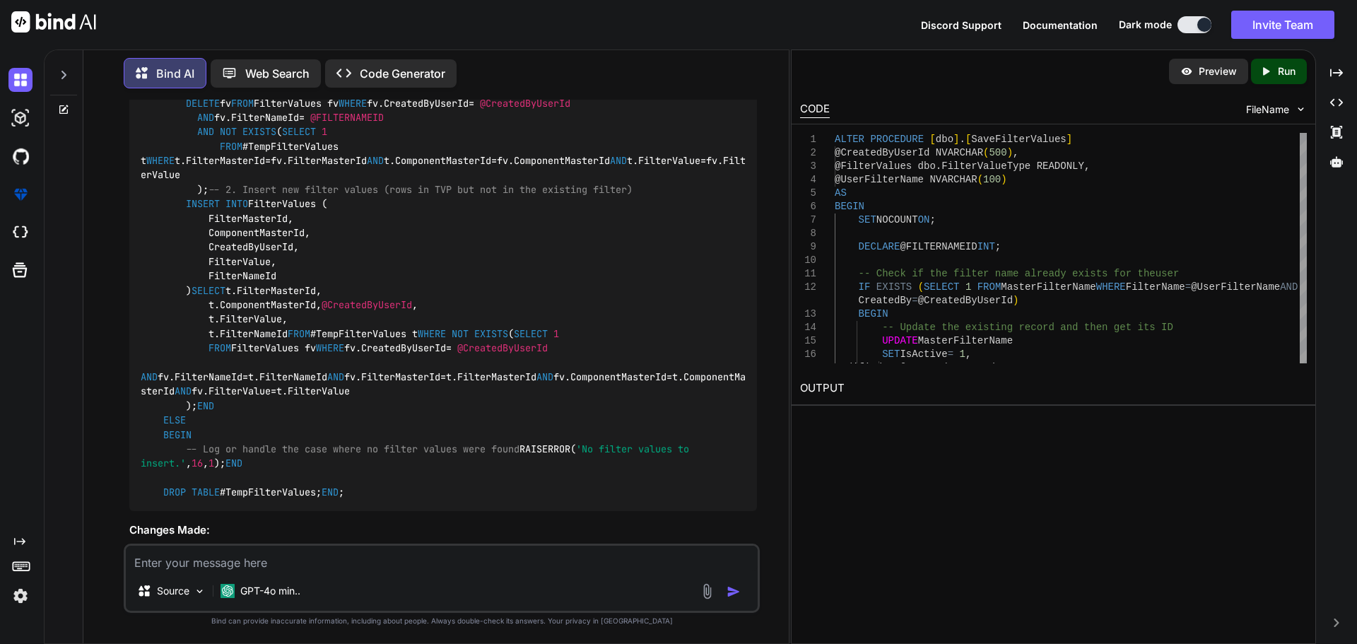
scroll to position [7060, 0]
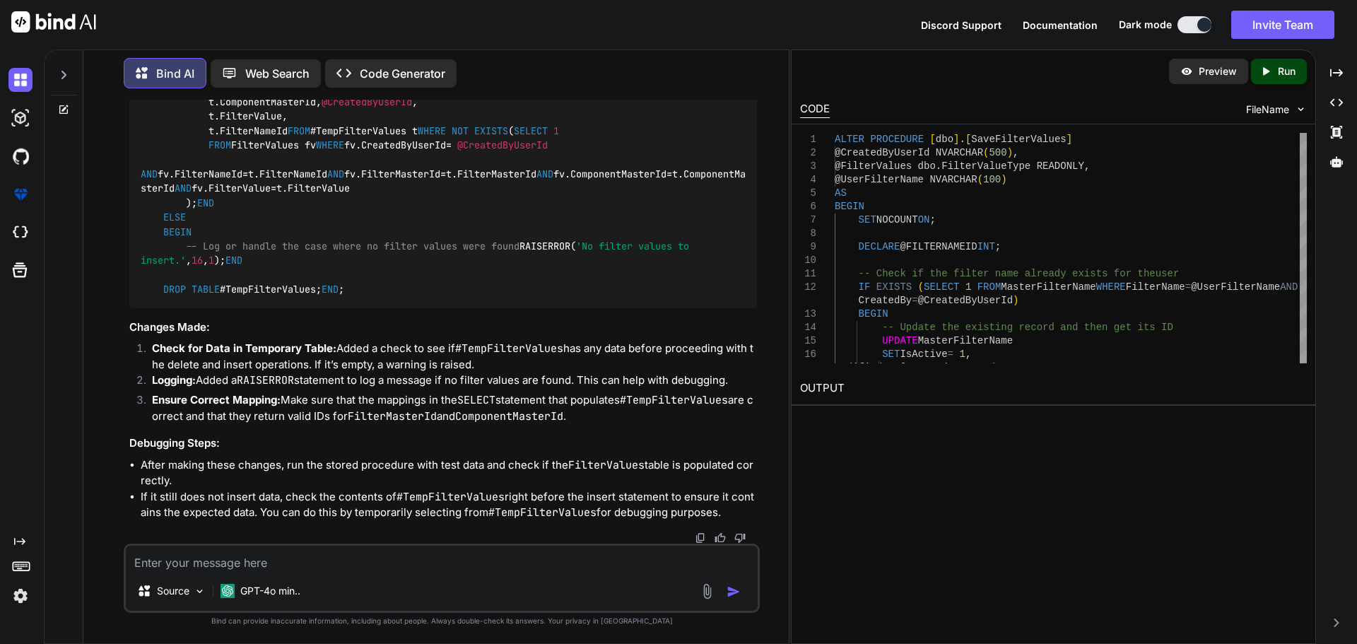
scroll to position [8050, 0]
